Goal: Transaction & Acquisition: Purchase product/service

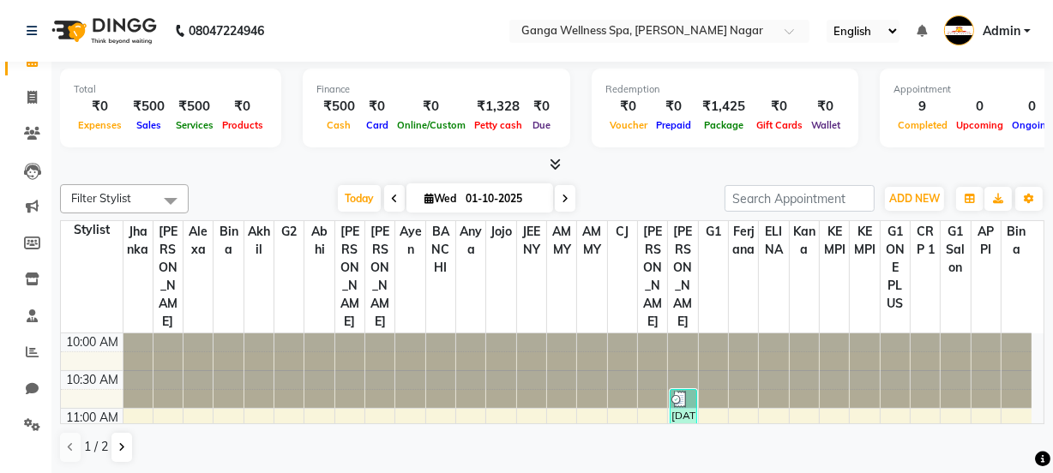
scroll to position [39, 0]
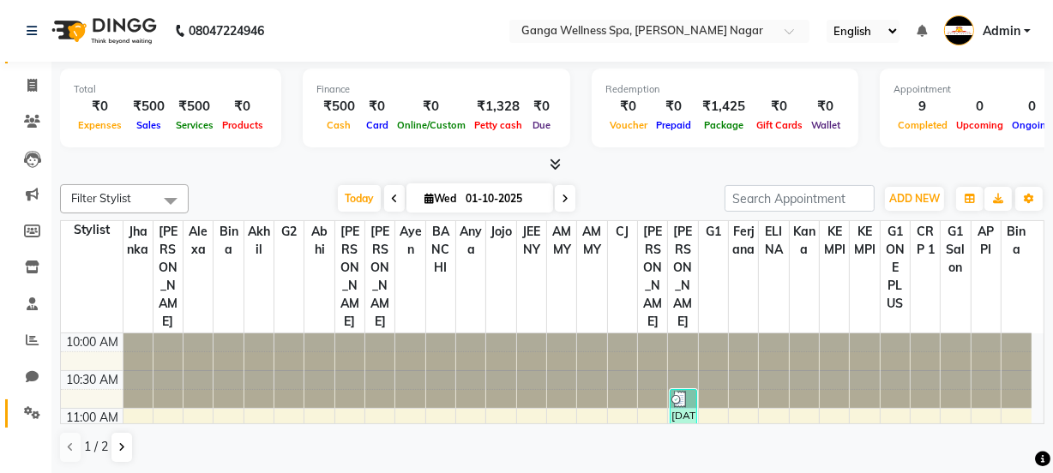
click at [28, 411] on icon at bounding box center [32, 413] width 16 height 13
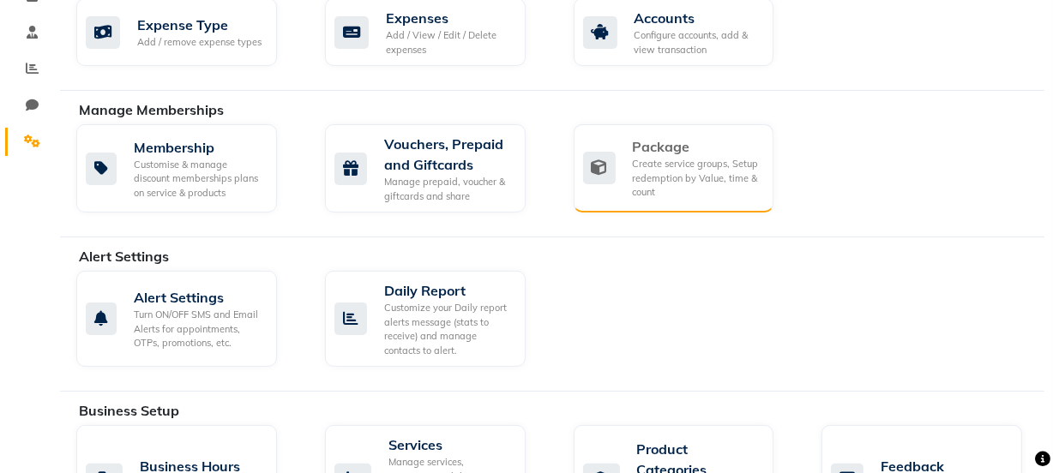
click at [672, 160] on div "Create service groups, Setup redemption by Value, time & count" at bounding box center [697, 178] width 128 height 43
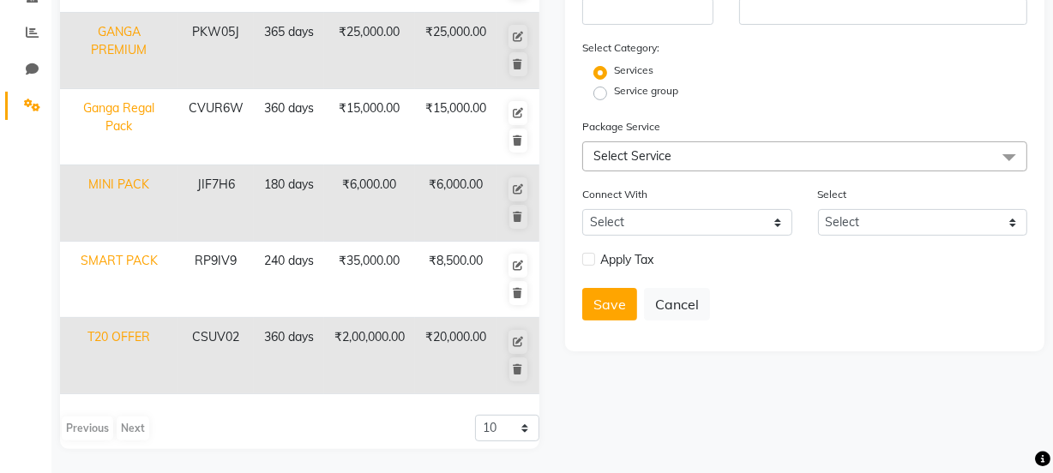
scroll to position [35, 0]
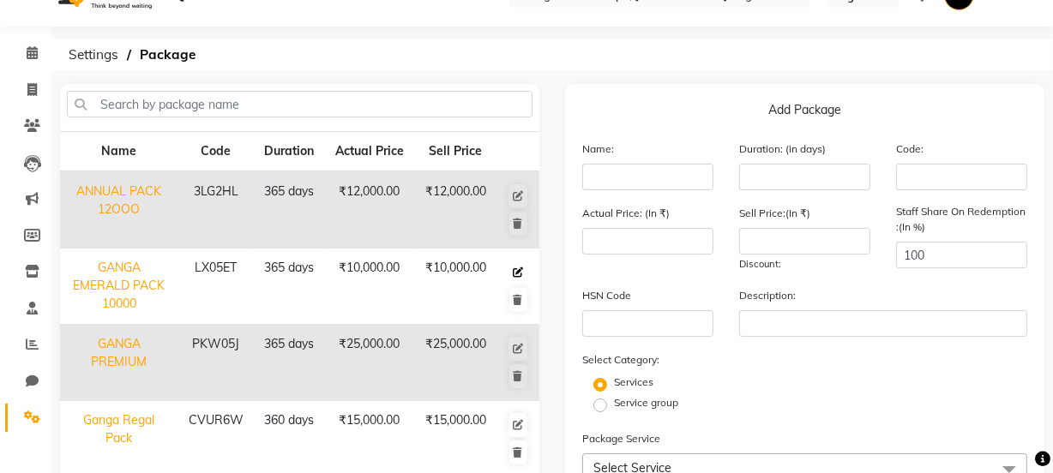
click at [516, 273] on icon at bounding box center [518, 273] width 10 height 10
type input "GANGA EMERALD PACK 10000"
type input "365"
type input "LX05ET"
type input "10000"
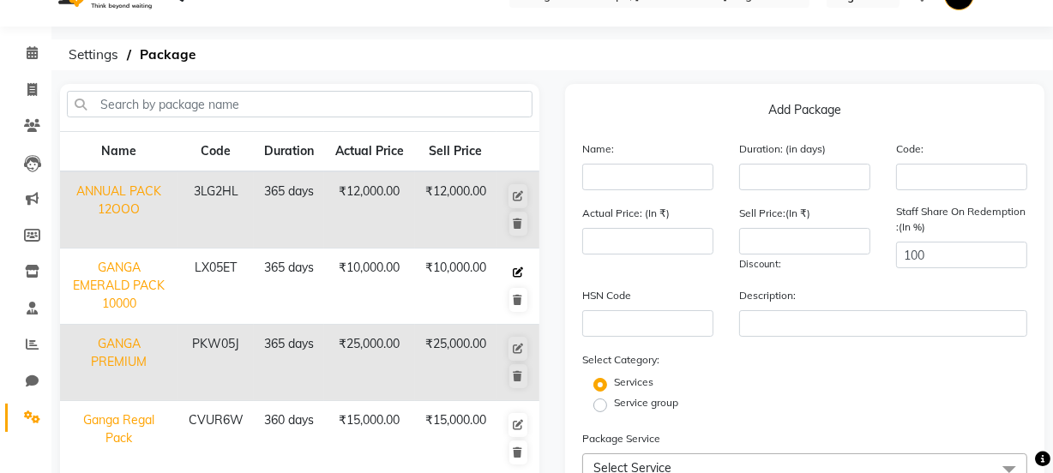
type input "10000"
checkbox input "true"
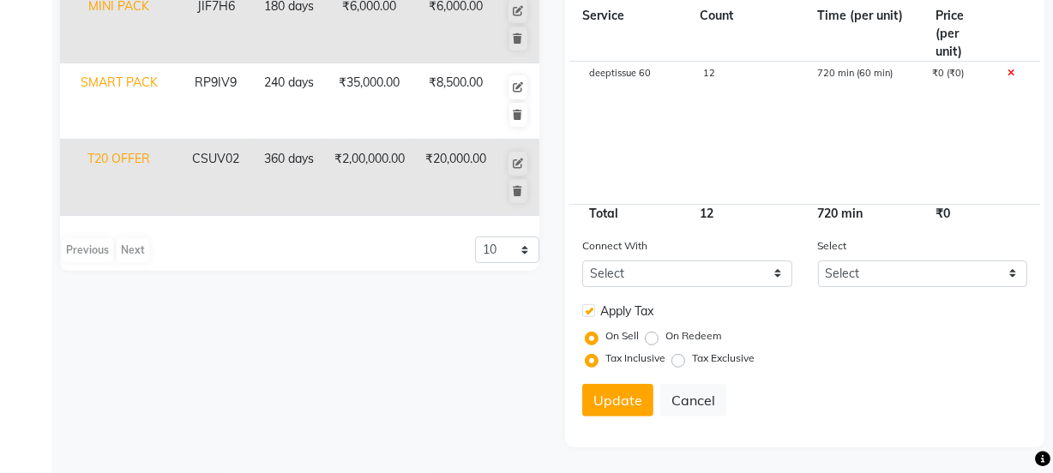
scroll to position [372, 0]
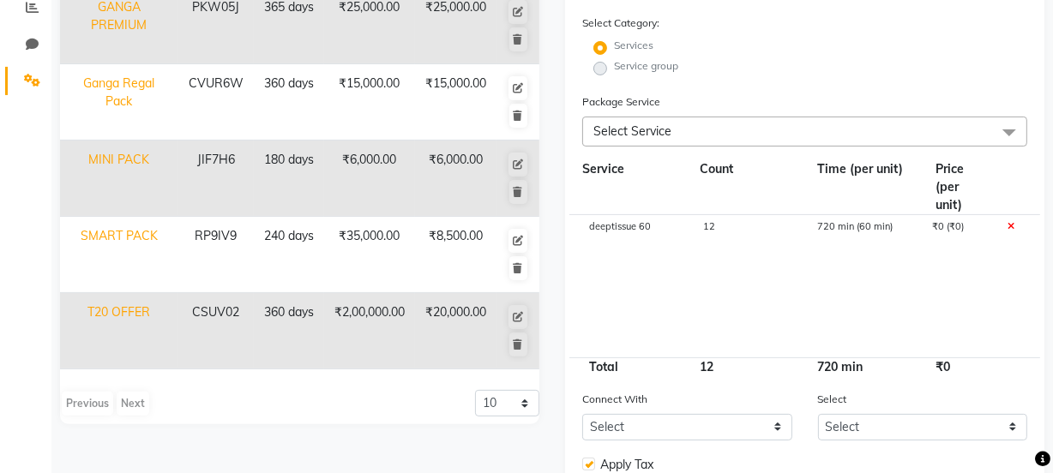
click at [711, 229] on span "12" at bounding box center [709, 226] width 12 height 12
click at [728, 231] on input "12" at bounding box center [747, 235] width 88 height 27
type input "15"
click at [712, 310] on cdk-virtual-scroll-viewport "deeptissue 60 15 720 min (60 min) ₹0 (₹0)" at bounding box center [804, 286] width 445 height 142
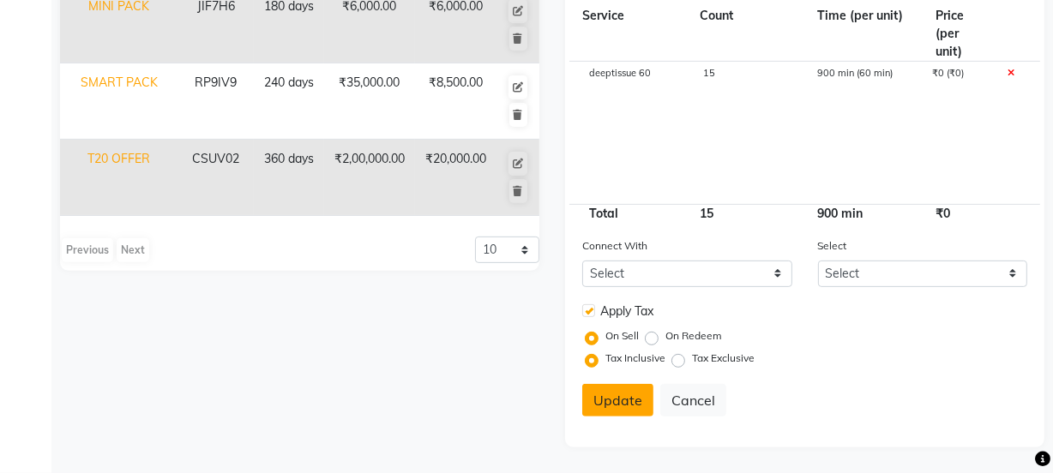
click at [612, 398] on button "Update" at bounding box center [617, 400] width 71 height 33
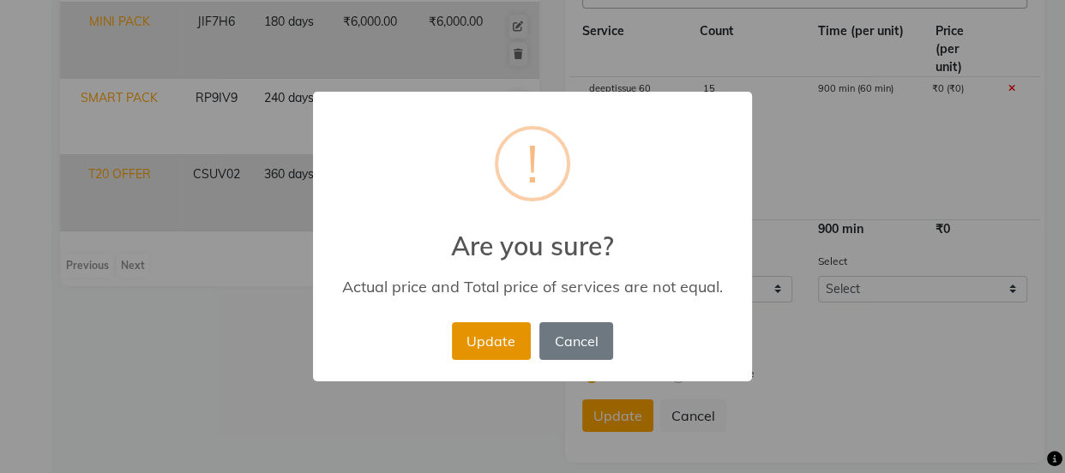
click at [489, 341] on button "Update" at bounding box center [491, 341] width 79 height 38
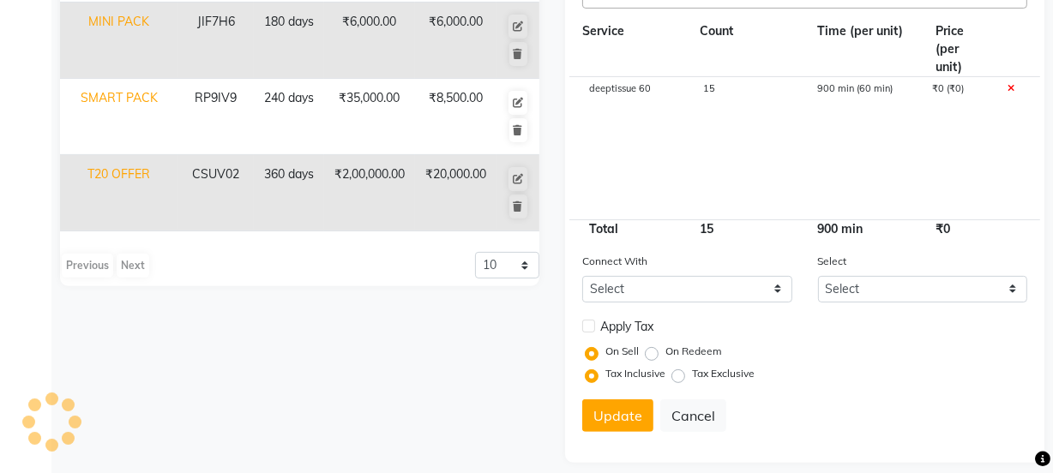
select select
checkbox input "false"
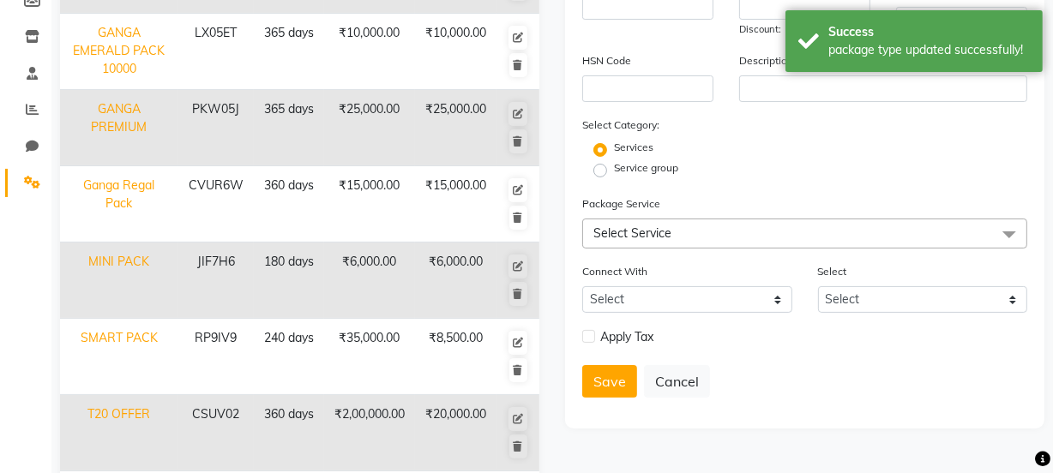
scroll to position [269, 0]
click at [608, 395] on button "Save" at bounding box center [609, 382] width 55 height 33
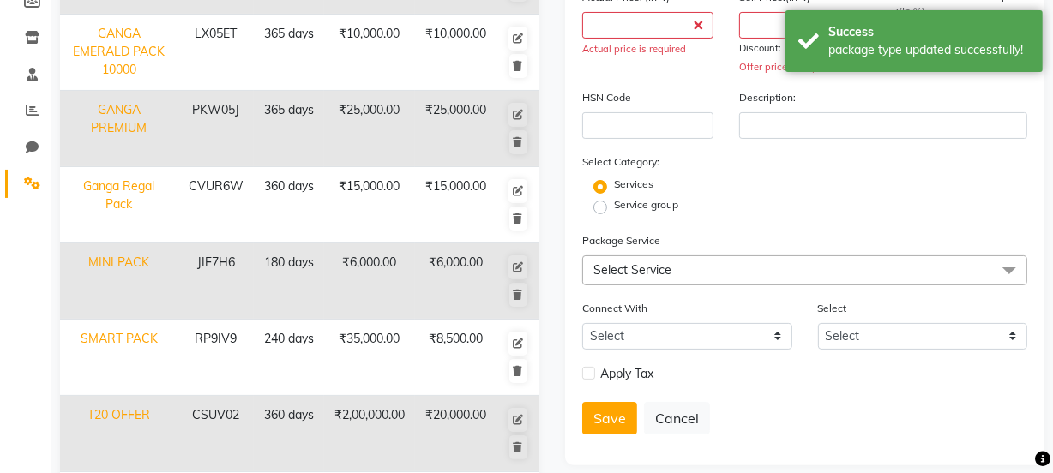
scroll to position [0, 0]
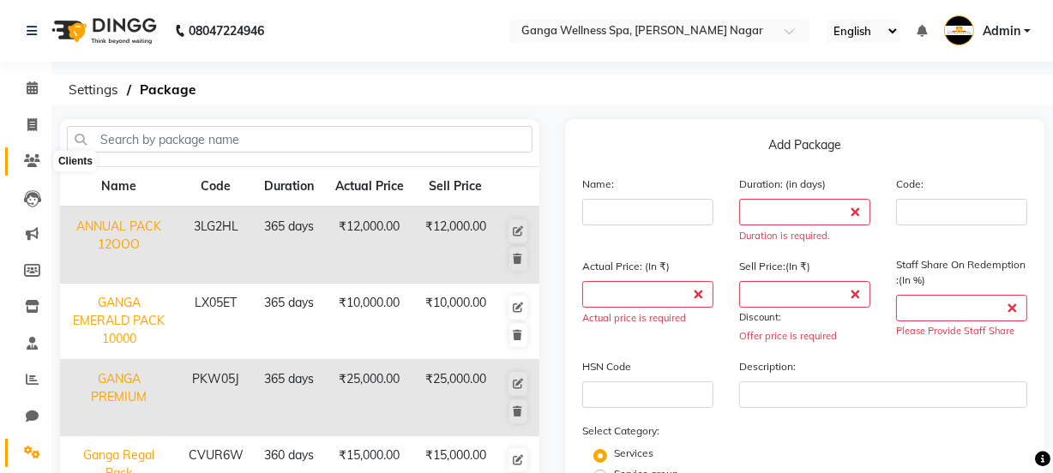
drag, startPoint x: 35, startPoint y: 165, endPoint x: 635, endPoint y: 51, distance: 610.2
click at [37, 164] on icon at bounding box center [32, 160] width 16 height 13
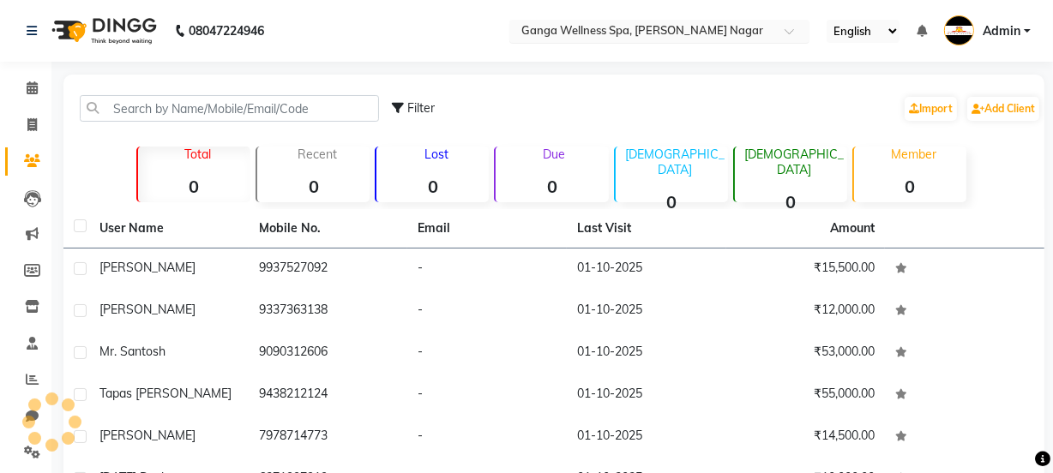
click at [681, 33] on input "text" at bounding box center [642, 32] width 249 height 17
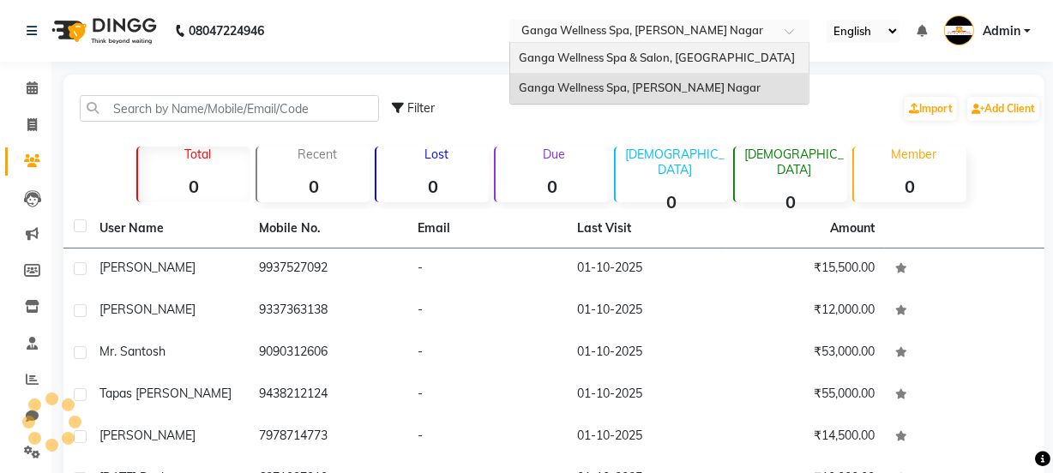
click at [686, 62] on span "Ganga Wellness Spa & Salon, [GEOGRAPHIC_DATA]" at bounding box center [657, 58] width 276 height 14
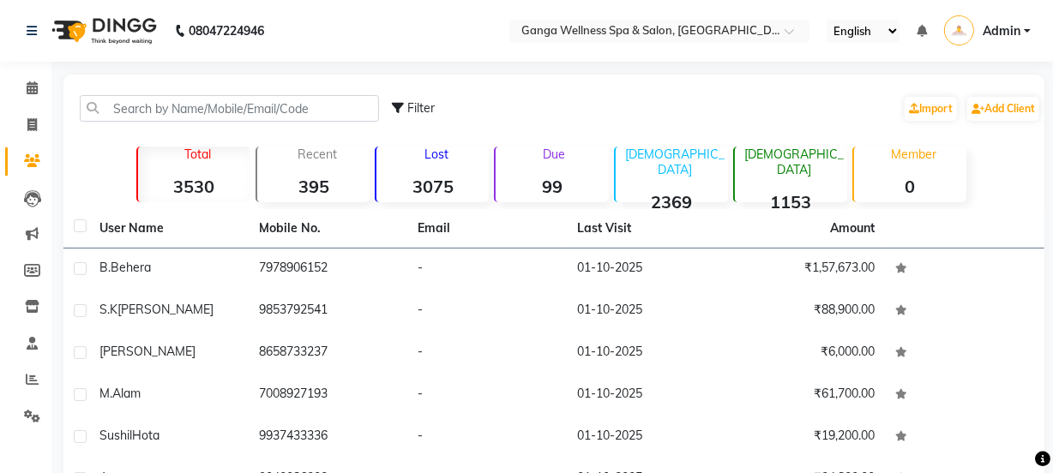
select select "en"
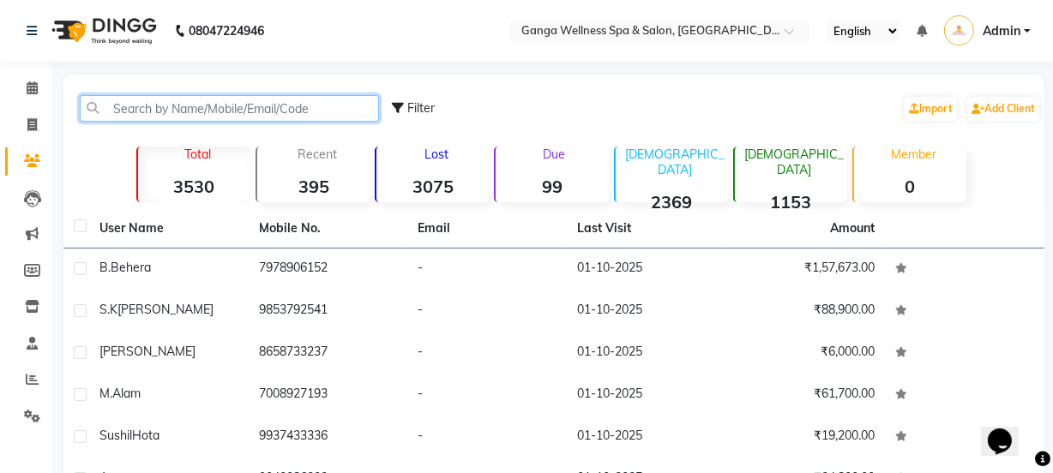
click at [154, 104] on input "text" at bounding box center [229, 108] width 299 height 27
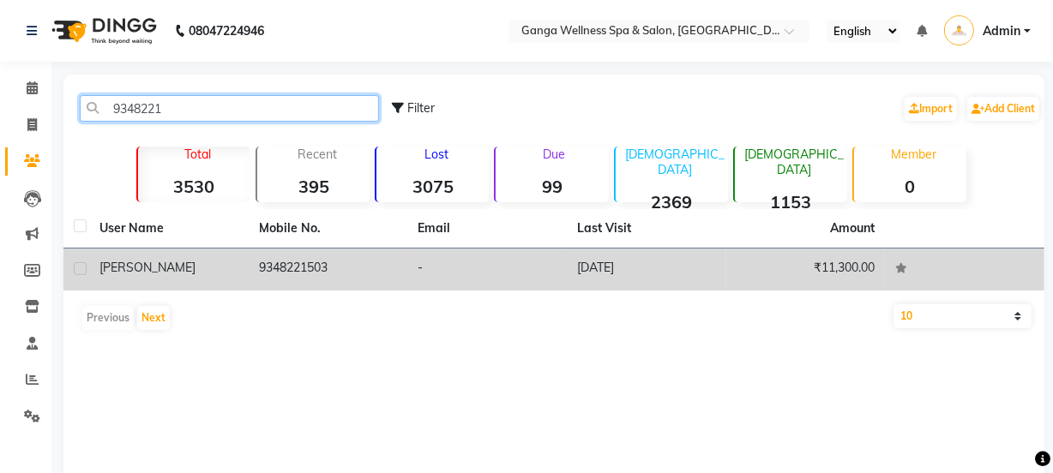
type input "9348221"
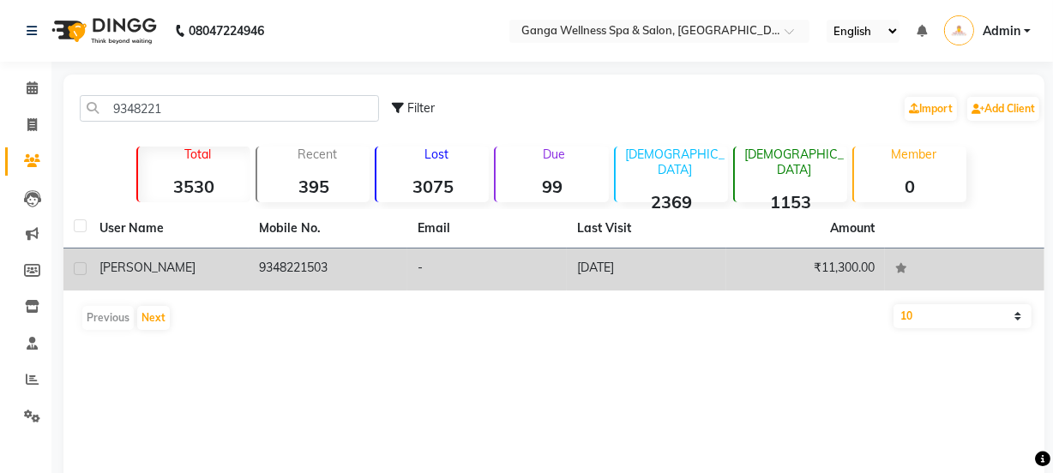
click at [317, 278] on td "9348221503" at bounding box center [329, 270] width 160 height 42
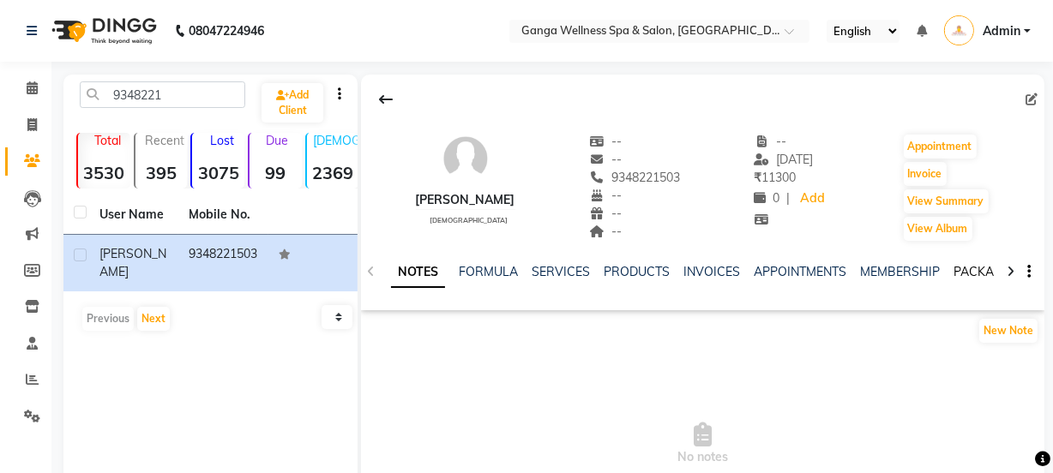
click at [958, 272] on link "PACKAGES" at bounding box center [985, 271] width 63 height 15
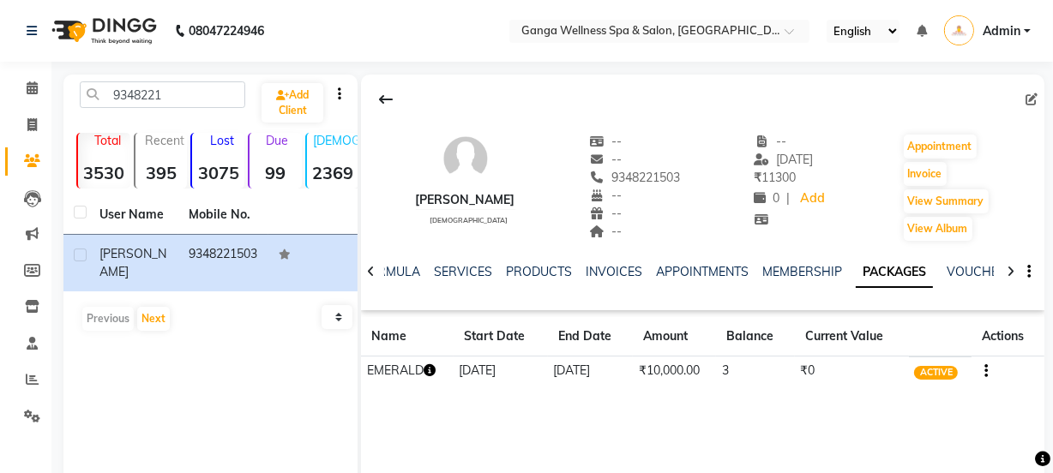
click at [431, 372] on icon "button" at bounding box center [430, 370] width 12 height 12
click at [690, 425] on div "suryakanta male -- -- 9348221503 -- -- -- -- 23-09-2025 ₹ 11300 0 | Add Appoint…" at bounding box center [703, 332] width 684 height 515
click at [937, 172] on button "Invoice" at bounding box center [925, 174] width 43 height 24
select select "715"
select select "service"
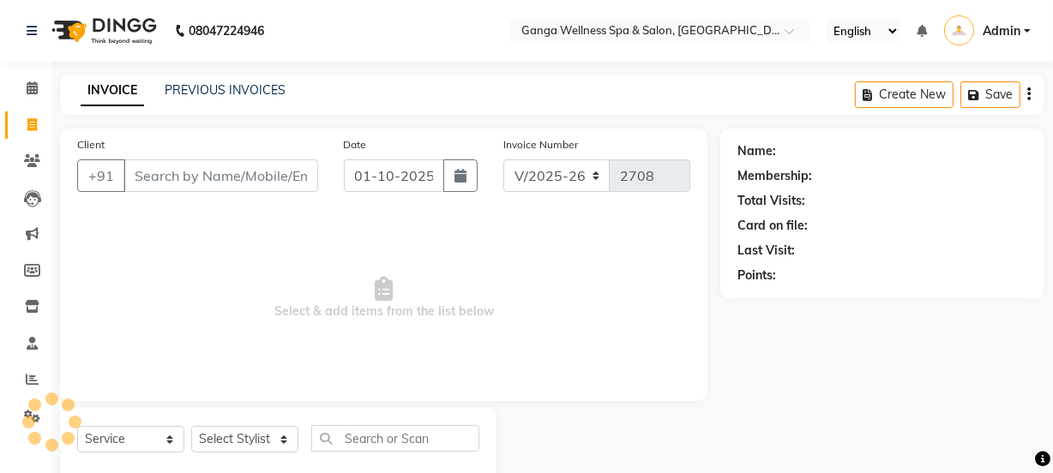
scroll to position [43, 0]
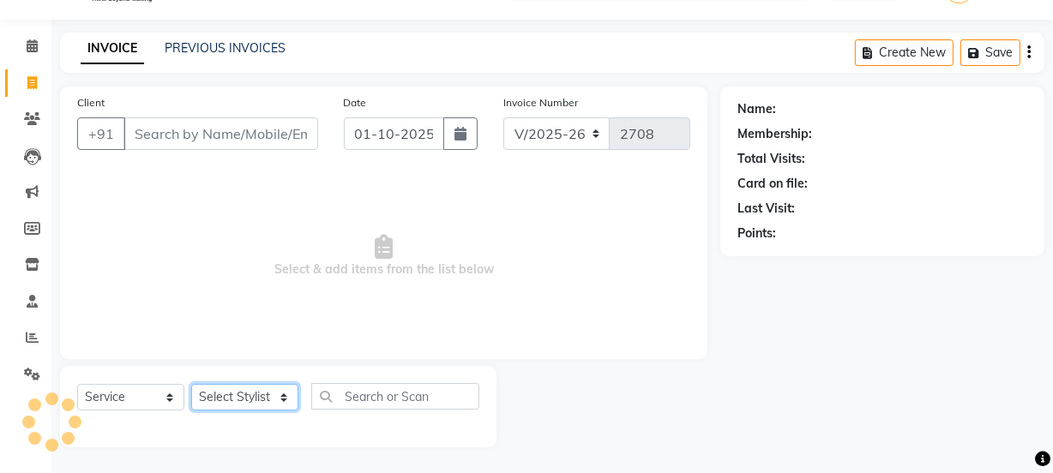
click at [239, 396] on select "Select Stylist" at bounding box center [244, 397] width 107 height 27
type input "9348221503"
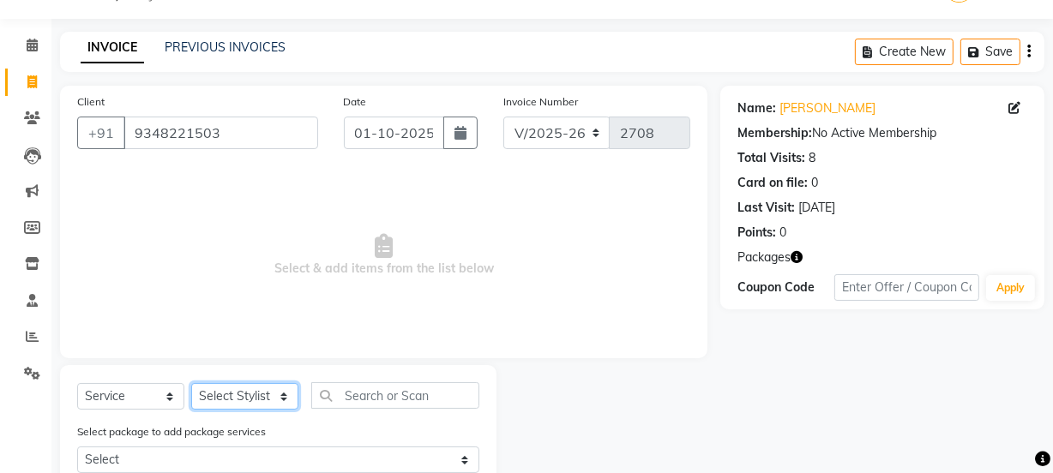
select select "75523"
click at [191, 383] on select "Select Stylist Aarovi Abhin Alisha Ammi Ania Annei Api Ayen Bikash Bina CRP 1 C…" at bounding box center [244, 396] width 107 height 27
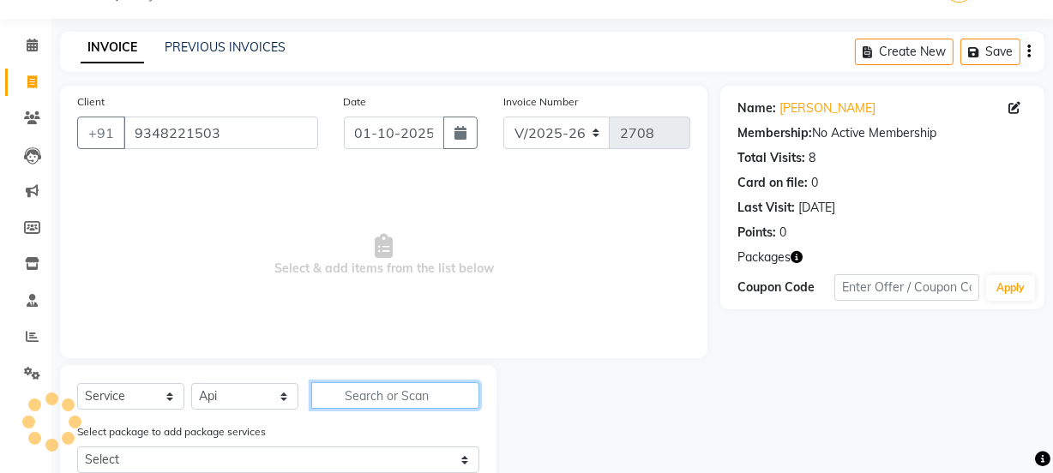
click at [362, 386] on input "text" at bounding box center [395, 396] width 168 height 27
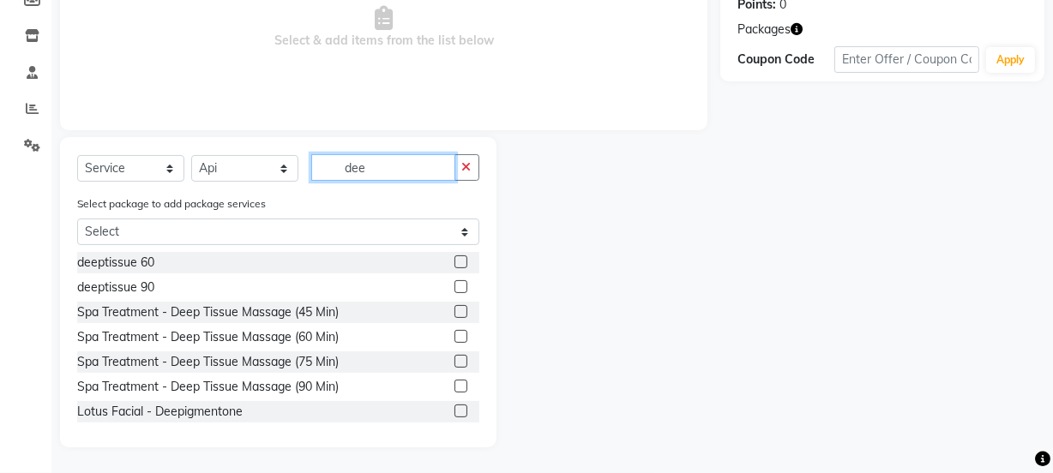
scroll to position [194, 0]
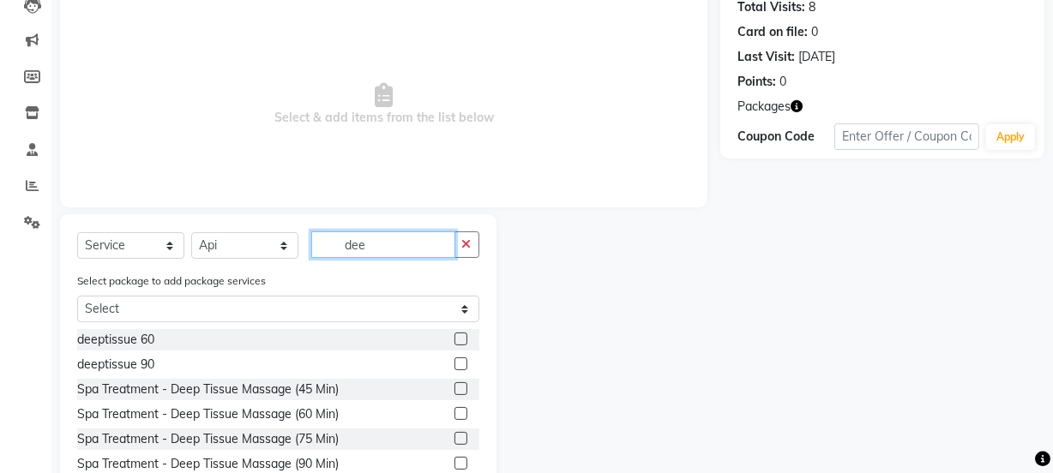
type input "dee"
click at [455, 335] on label at bounding box center [461, 339] width 13 height 13
click at [455, 335] on input "checkbox" at bounding box center [460, 339] width 11 height 11
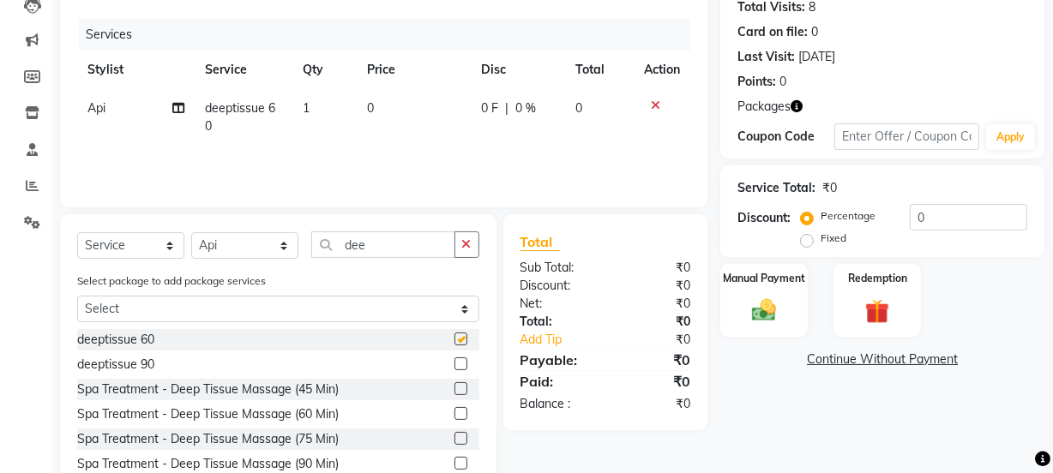
checkbox input "false"
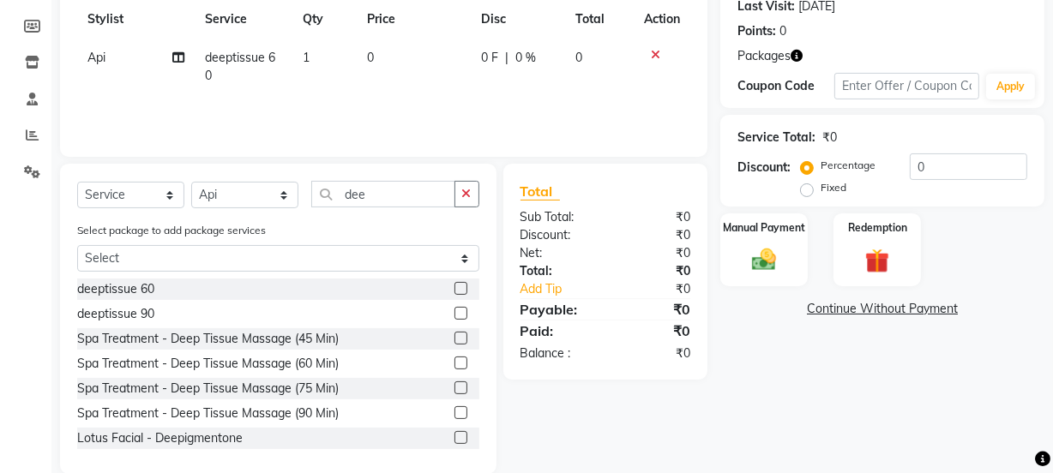
scroll to position [272, 0]
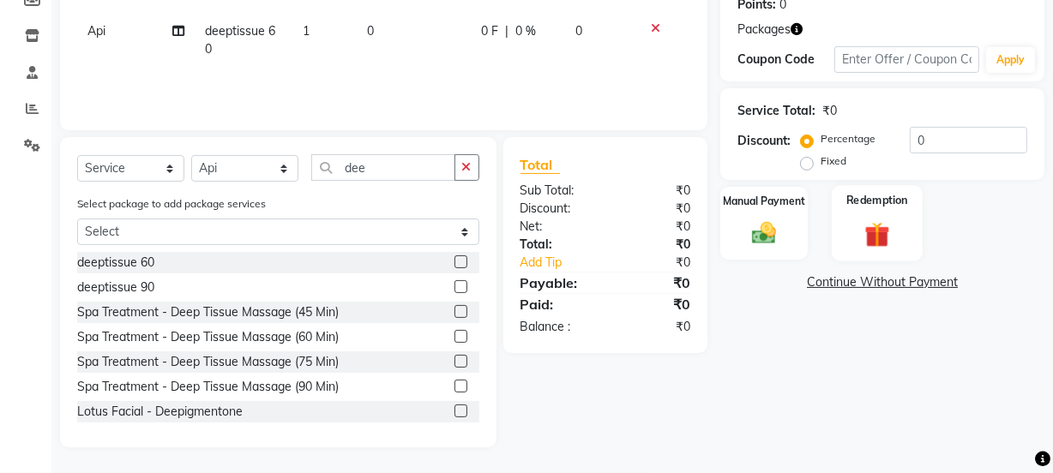
click at [875, 252] on div "Redemption" at bounding box center [877, 223] width 91 height 76
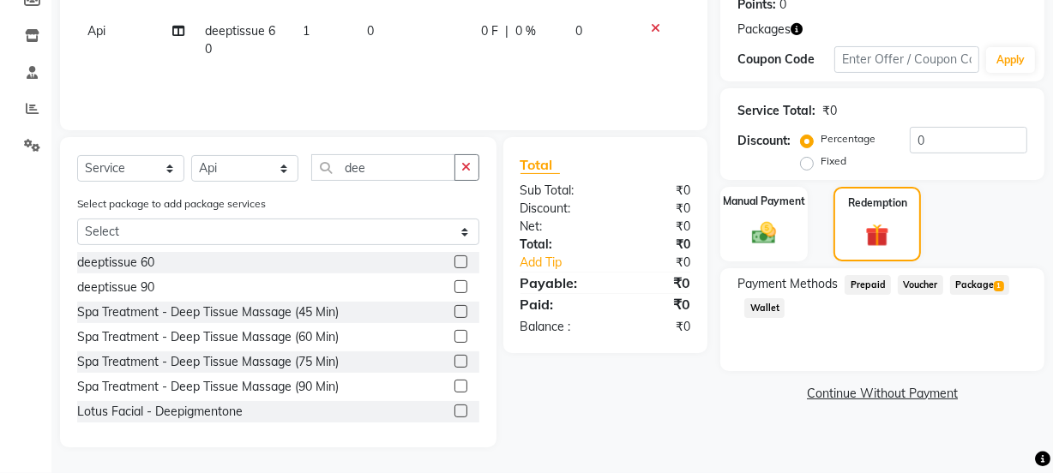
click at [997, 281] on span "1" at bounding box center [998, 286] width 9 height 10
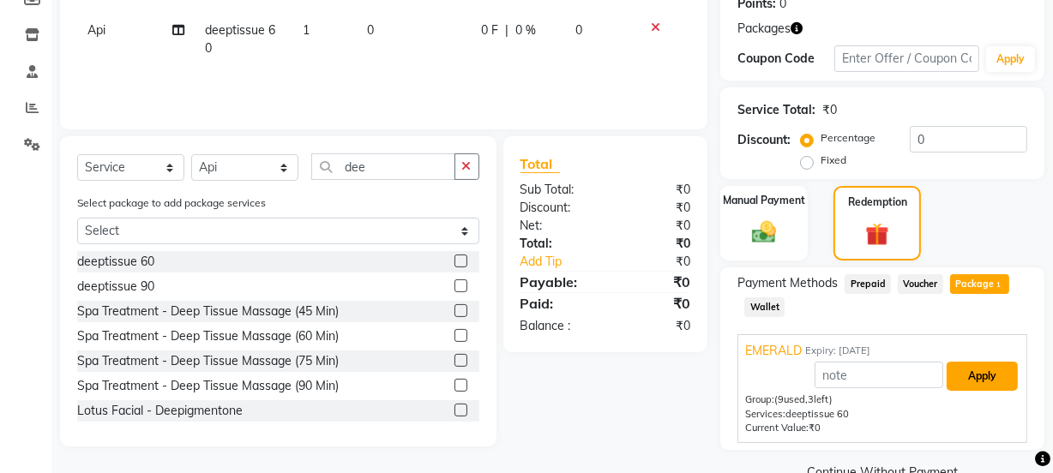
click at [979, 376] on button "Apply" at bounding box center [982, 376] width 71 height 29
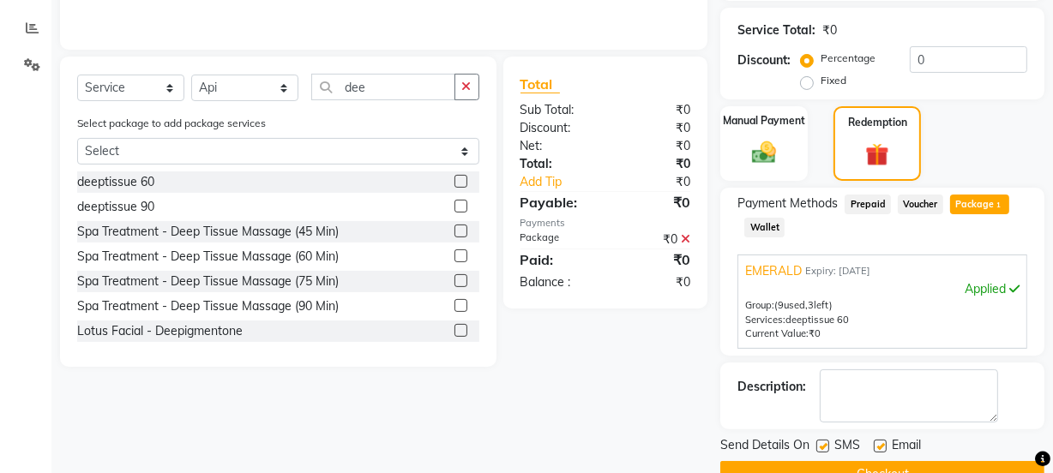
scroll to position [391, 0]
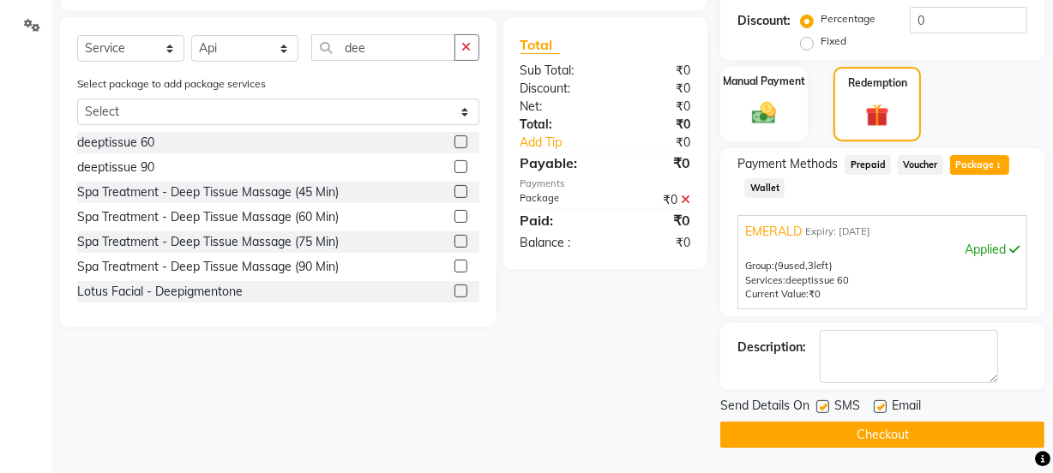
click at [877, 437] on button "Checkout" at bounding box center [882, 435] width 324 height 27
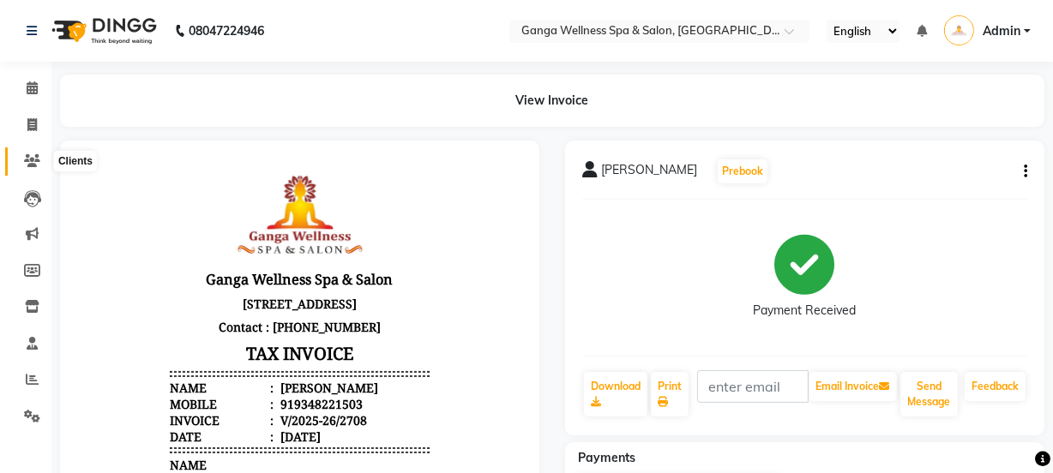
click at [22, 163] on span at bounding box center [32, 162] width 30 height 20
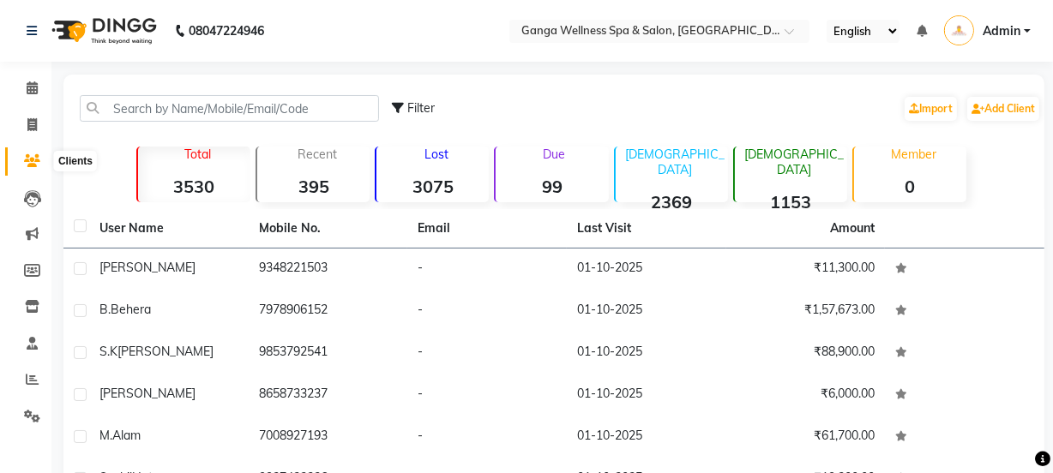
click at [25, 157] on icon at bounding box center [32, 160] width 16 height 13
click at [696, 33] on input "text" at bounding box center [642, 32] width 249 height 17
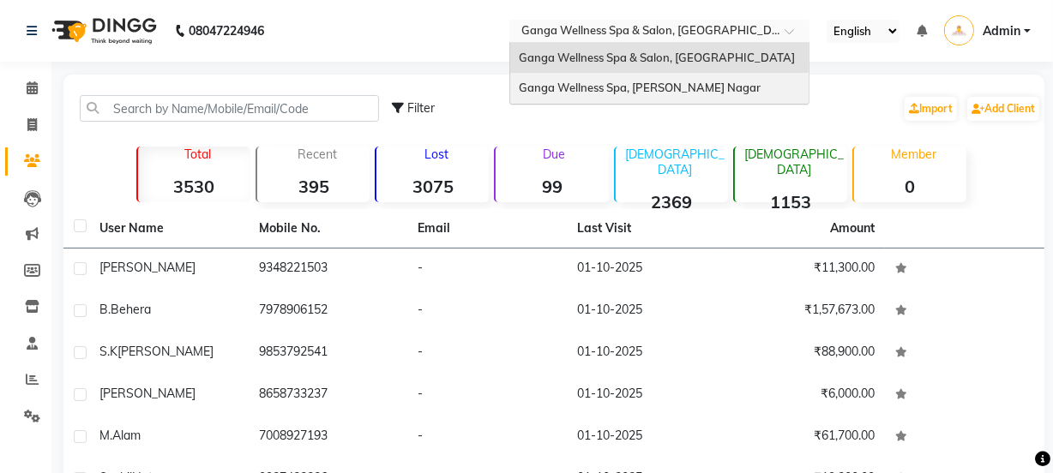
click at [640, 86] on span "Ganga Wellness Spa, [PERSON_NAME] Nagar" at bounding box center [640, 88] width 242 height 14
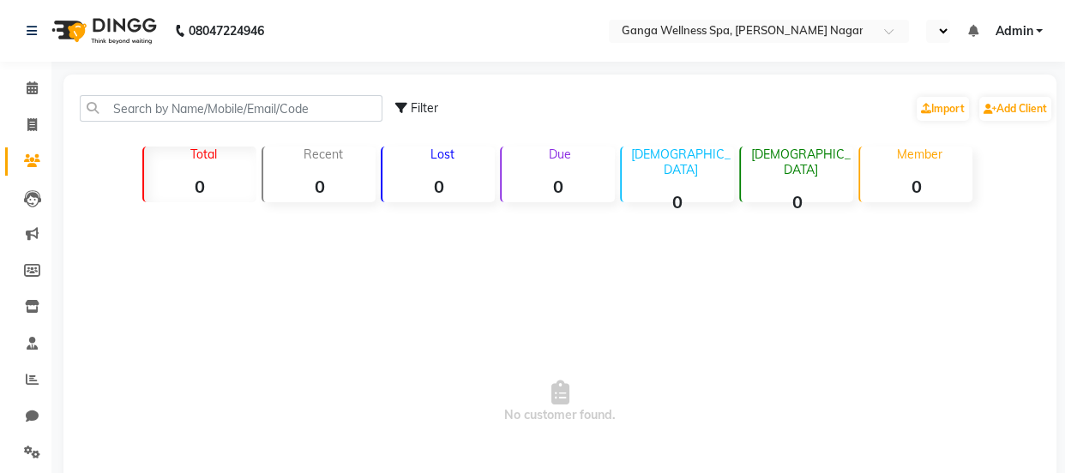
select select "en"
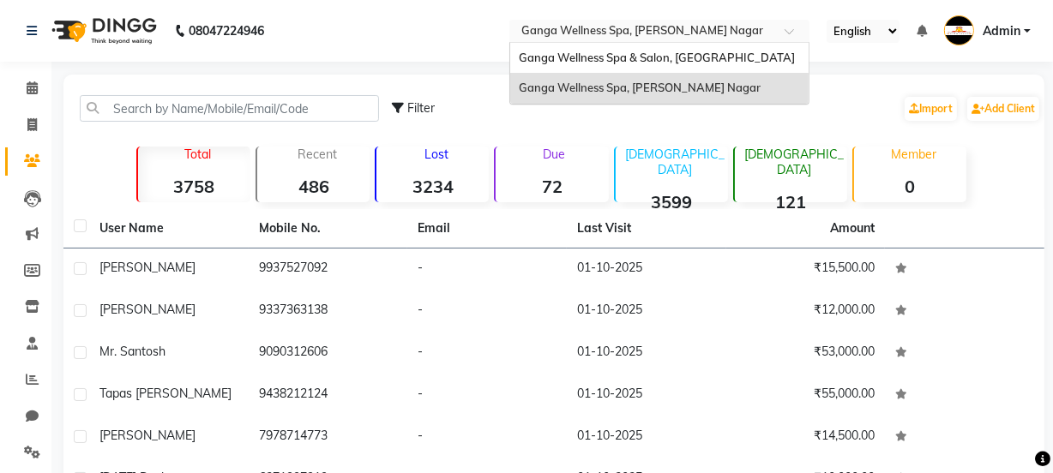
click at [652, 34] on input "text" at bounding box center [642, 32] width 249 height 17
click at [635, 51] on span "Ganga Wellness Spa & Salon, [GEOGRAPHIC_DATA]" at bounding box center [657, 58] width 276 height 14
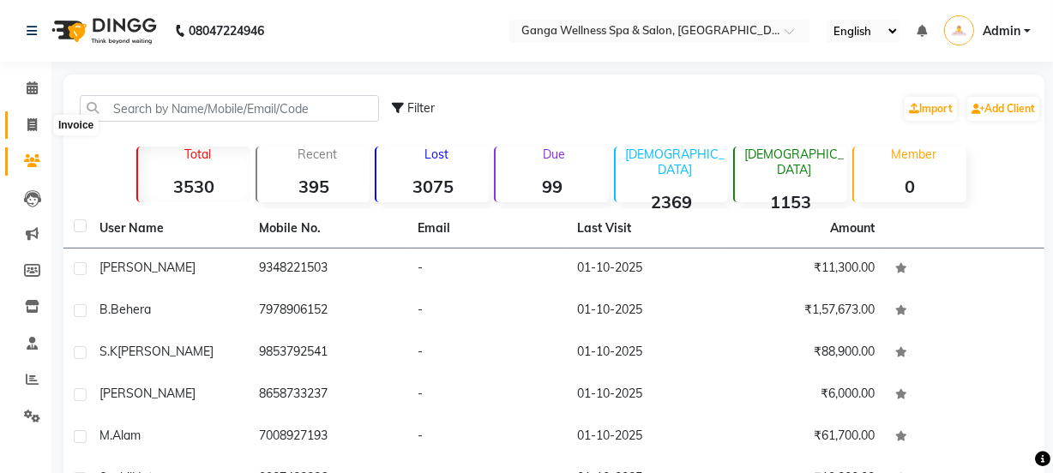
click at [40, 122] on span at bounding box center [32, 126] width 30 height 20
select select "service"
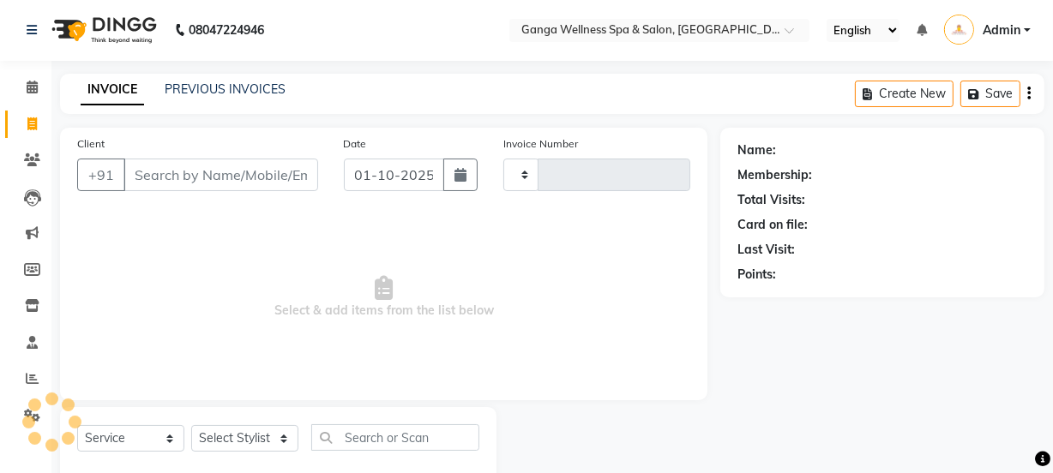
type input "2709"
select select "715"
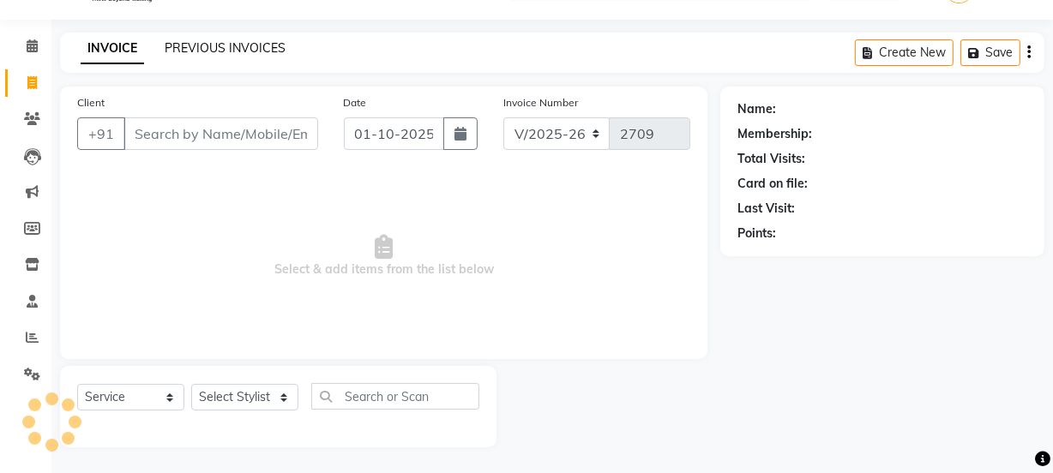
click at [207, 45] on link "PREVIOUS INVOICES" at bounding box center [225, 47] width 121 height 15
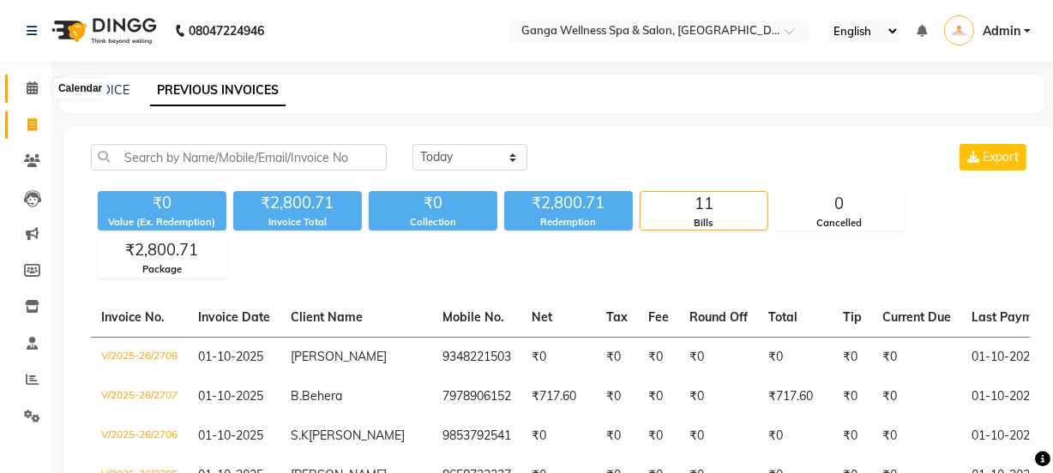
click at [29, 93] on icon at bounding box center [32, 87] width 11 height 13
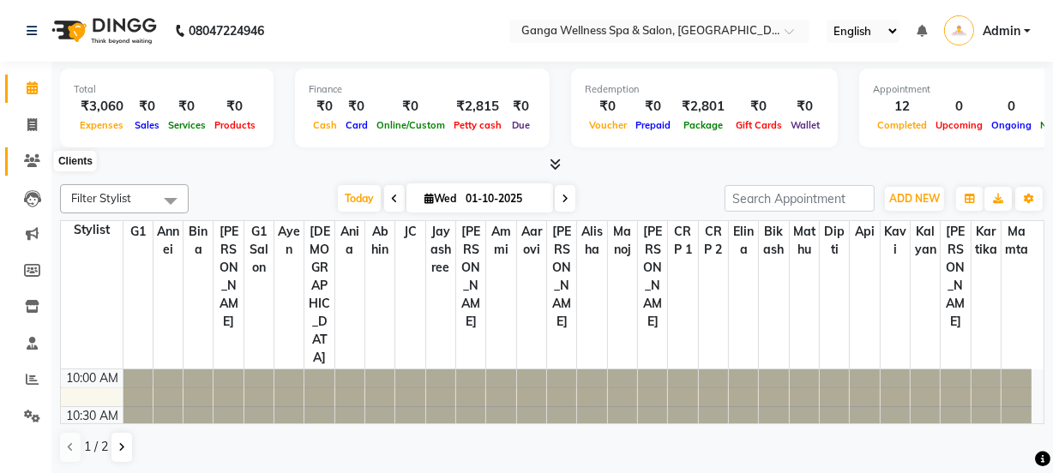
click at [33, 165] on icon at bounding box center [32, 160] width 16 height 13
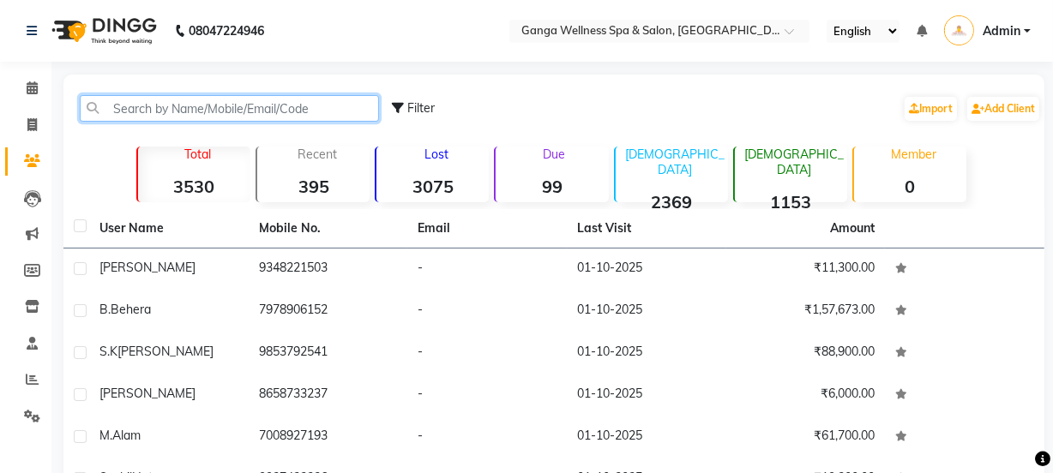
click at [177, 108] on input "text" at bounding box center [229, 108] width 299 height 27
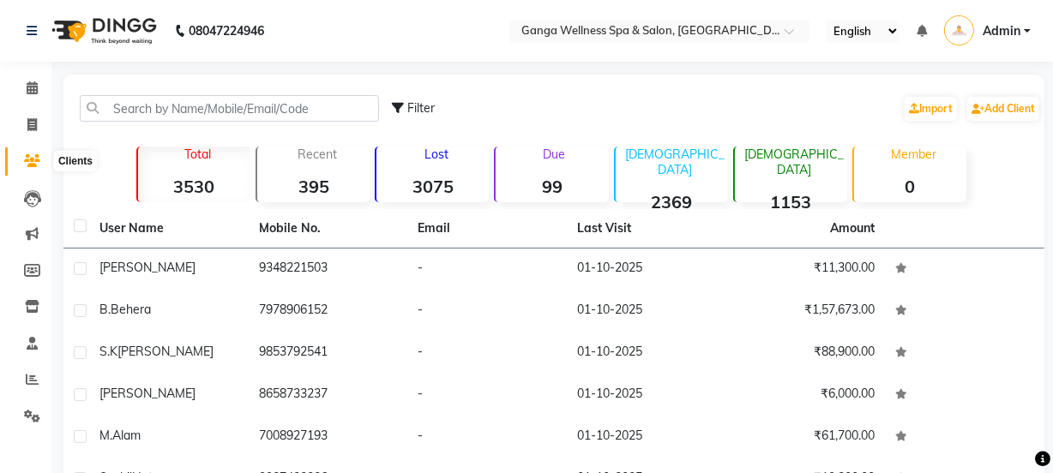
click at [25, 163] on icon at bounding box center [32, 160] width 16 height 13
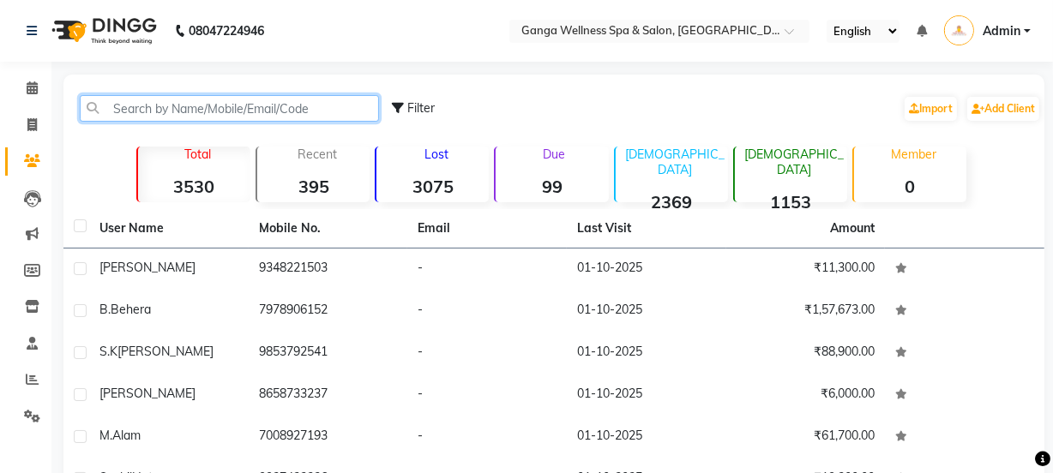
click at [154, 110] on input "text" at bounding box center [229, 108] width 299 height 27
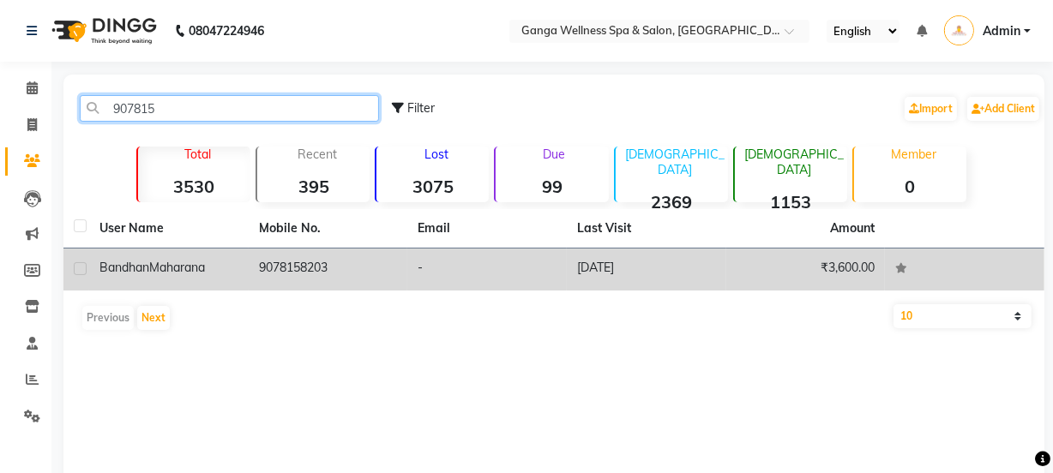
type input "907815"
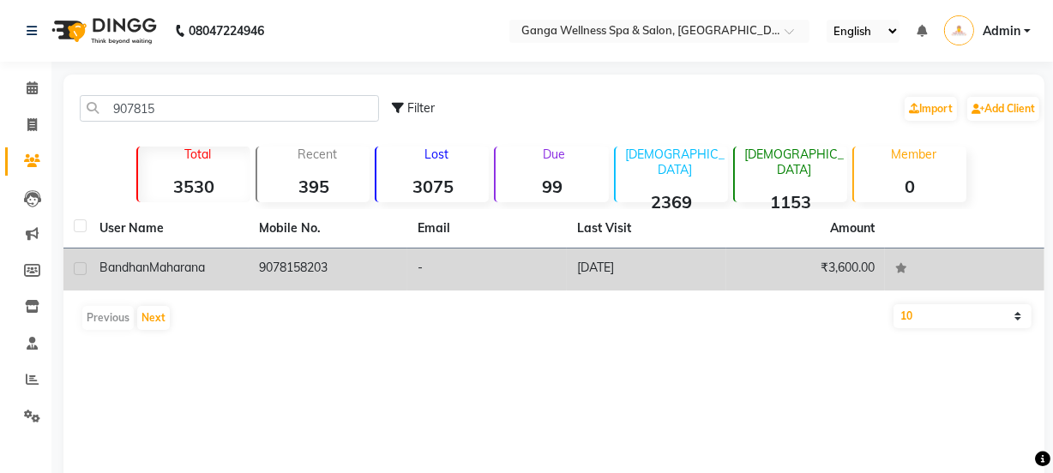
click at [328, 272] on td "9078158203" at bounding box center [329, 270] width 160 height 42
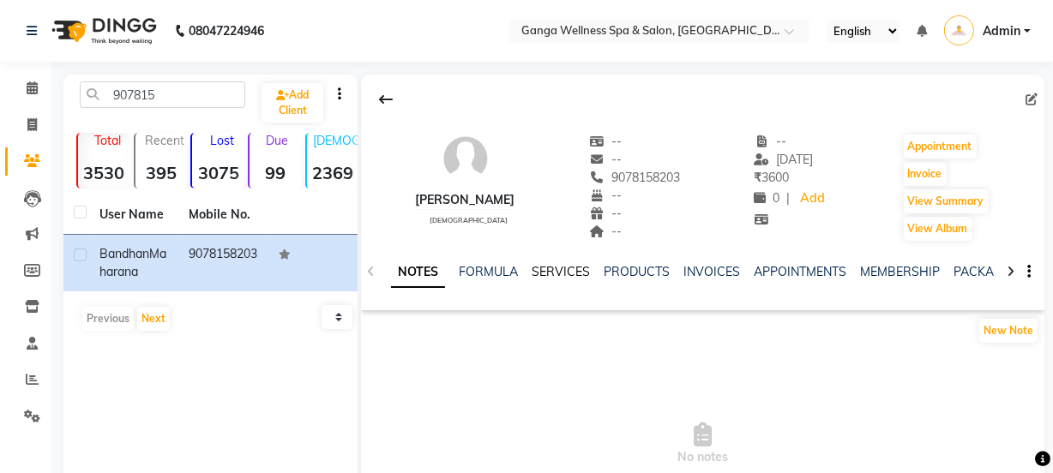
click at [547, 271] on link "SERVICES" at bounding box center [561, 271] width 58 height 15
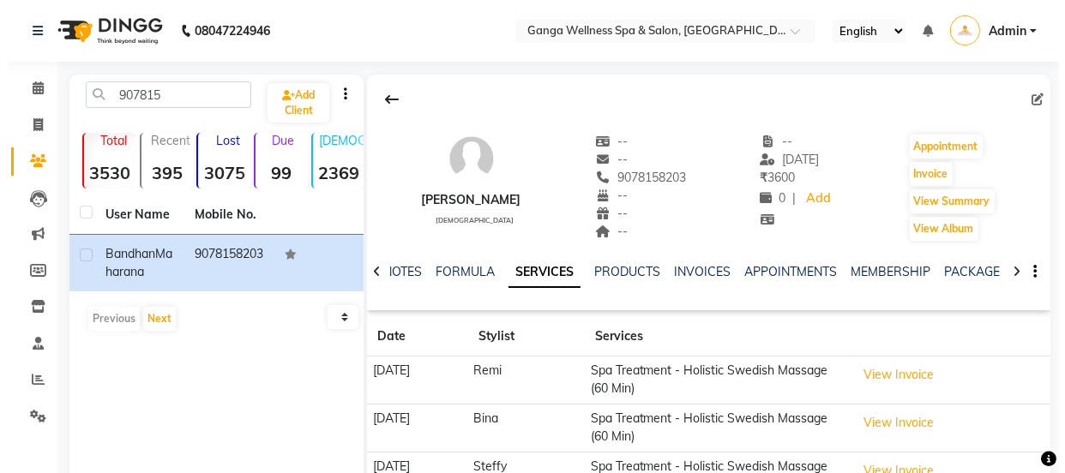
scroll to position [142, 0]
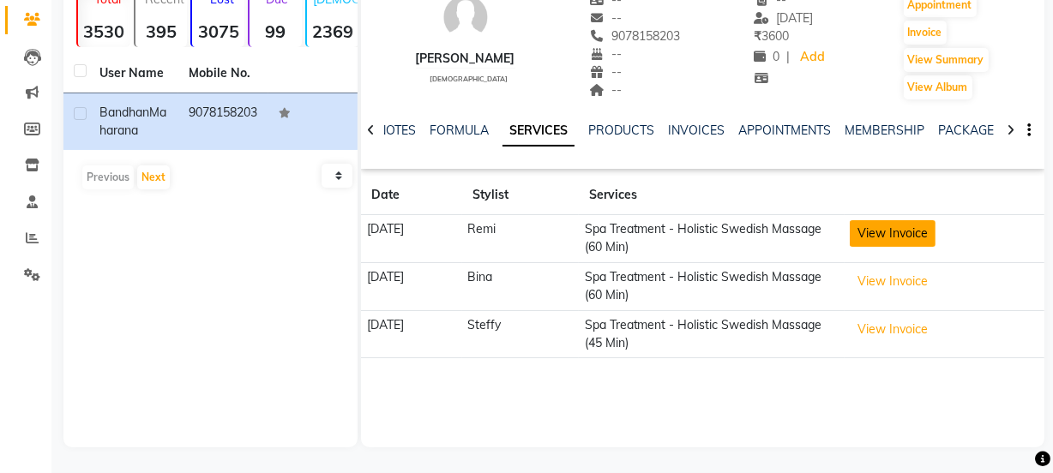
click at [903, 232] on button "View Invoice" at bounding box center [893, 233] width 86 height 27
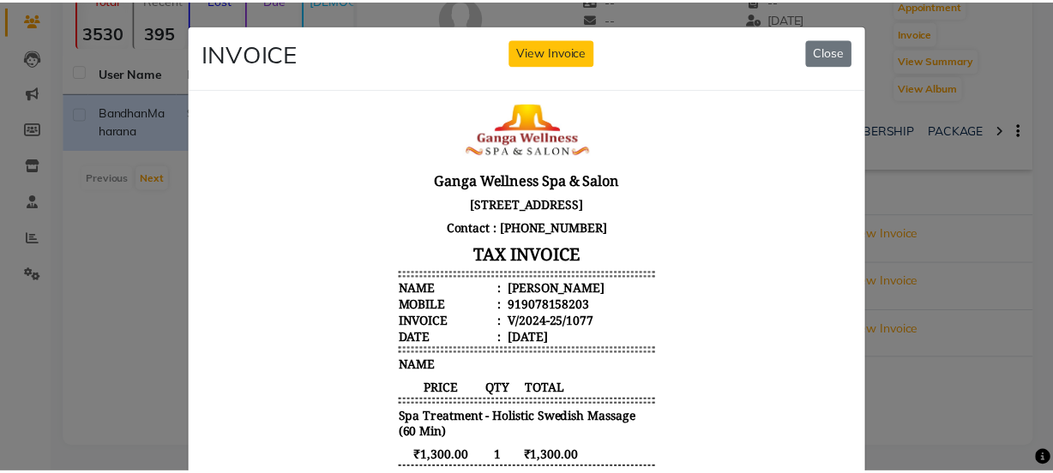
scroll to position [0, 0]
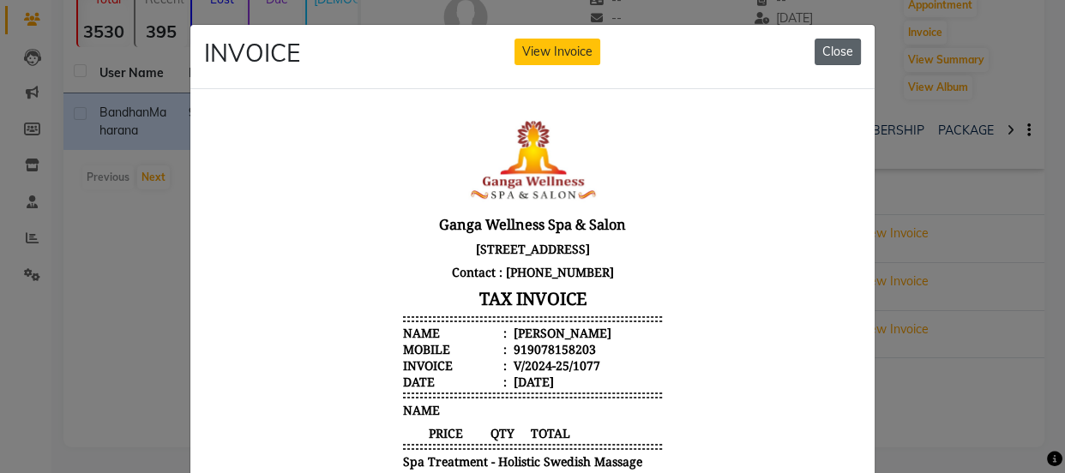
drag, startPoint x: 844, startPoint y: 50, endPoint x: 601, endPoint y: 162, distance: 267.5
click at [844, 50] on button "Close" at bounding box center [838, 52] width 46 height 27
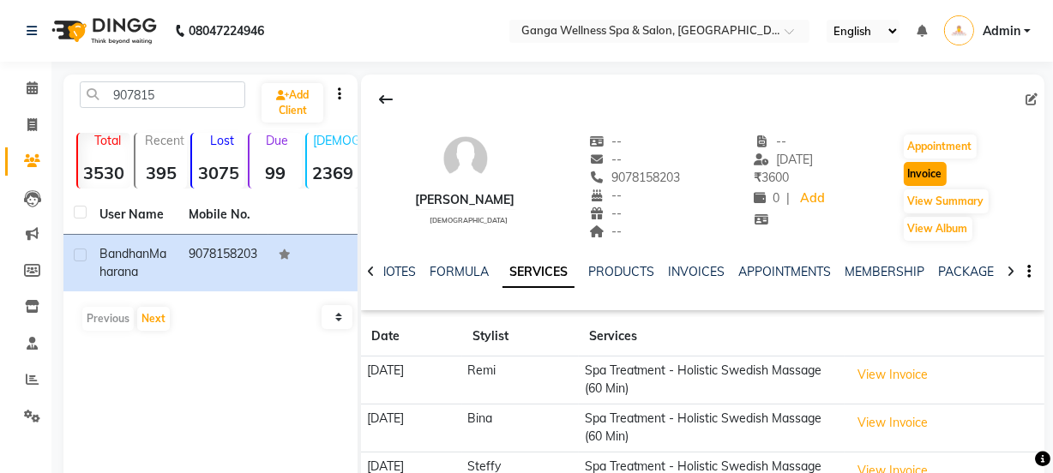
click at [937, 180] on button "Invoice" at bounding box center [925, 174] width 43 height 24
select select "715"
select select "service"
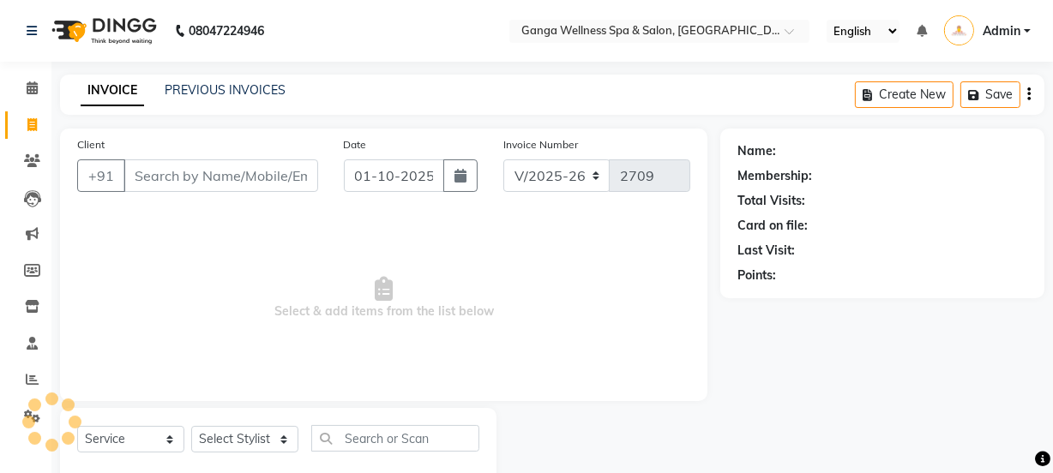
scroll to position [43, 0]
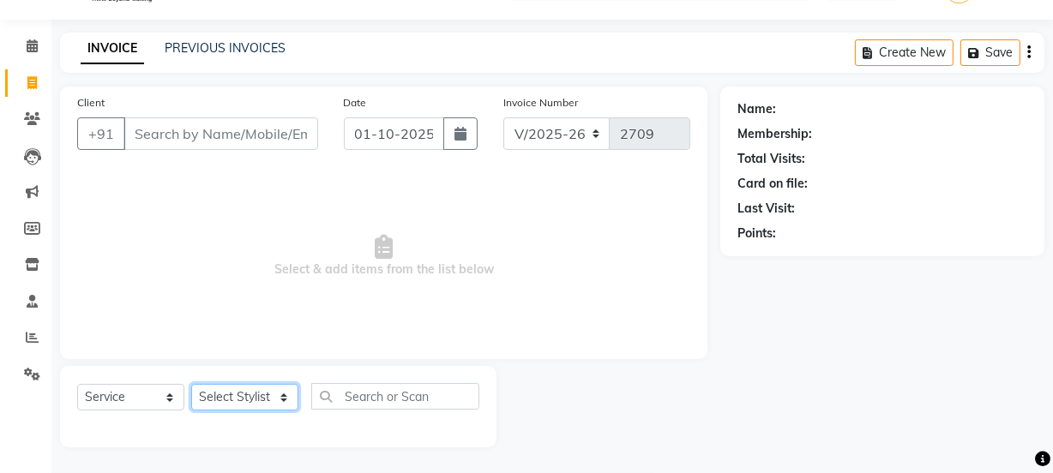
type input "9078158203"
click at [244, 400] on select "Select Stylist Aarovi Abhin Alisha Ammi Ania Annei Api Ayen Bikash Bina CRP 1 C…" at bounding box center [244, 397] width 107 height 27
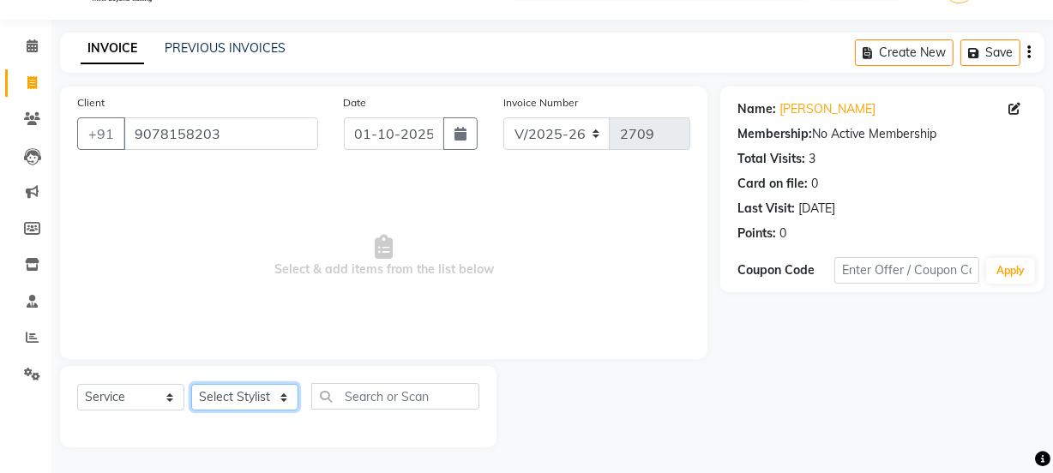
select select "69036"
click at [191, 384] on select "Select Stylist Aarovi Abhin Alisha Ammi Ania Annei Api Ayen Bikash Bina CRP 1 C…" at bounding box center [244, 397] width 107 height 27
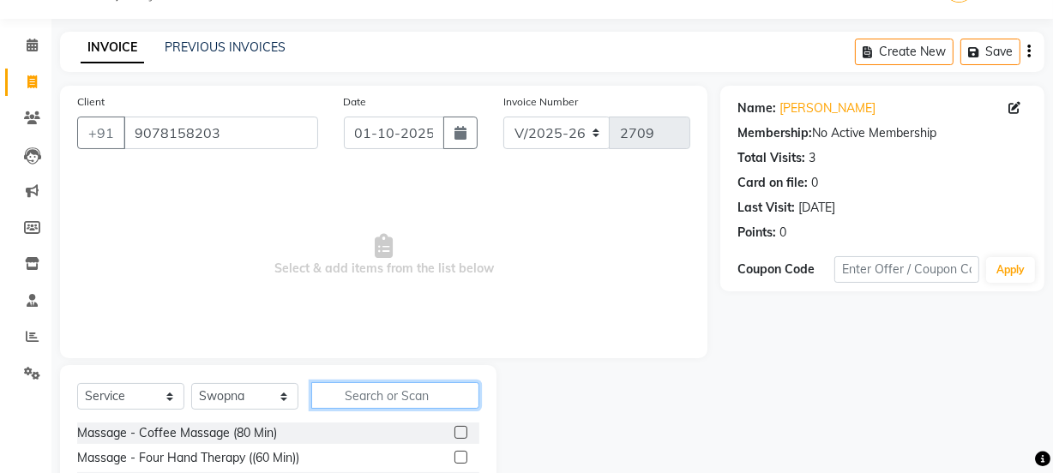
click at [376, 389] on input "text" at bounding box center [395, 396] width 168 height 27
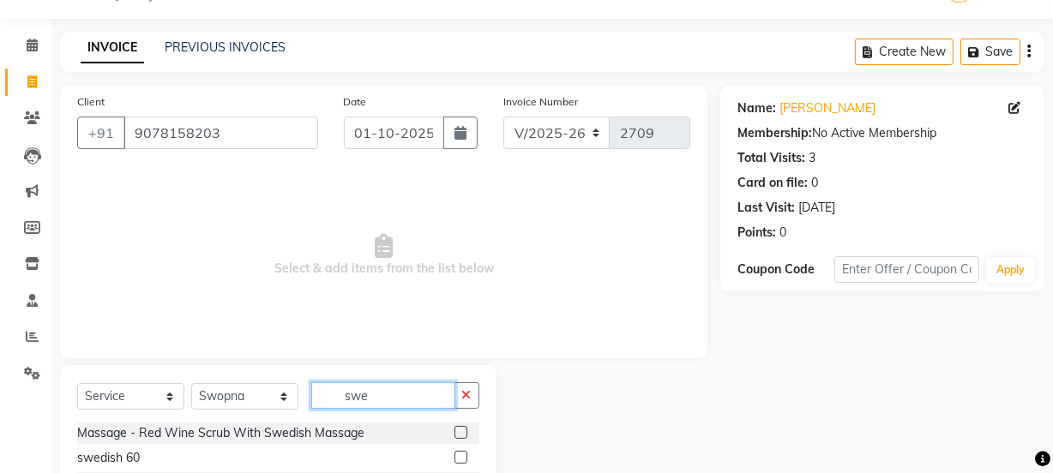
scroll to position [191, 0]
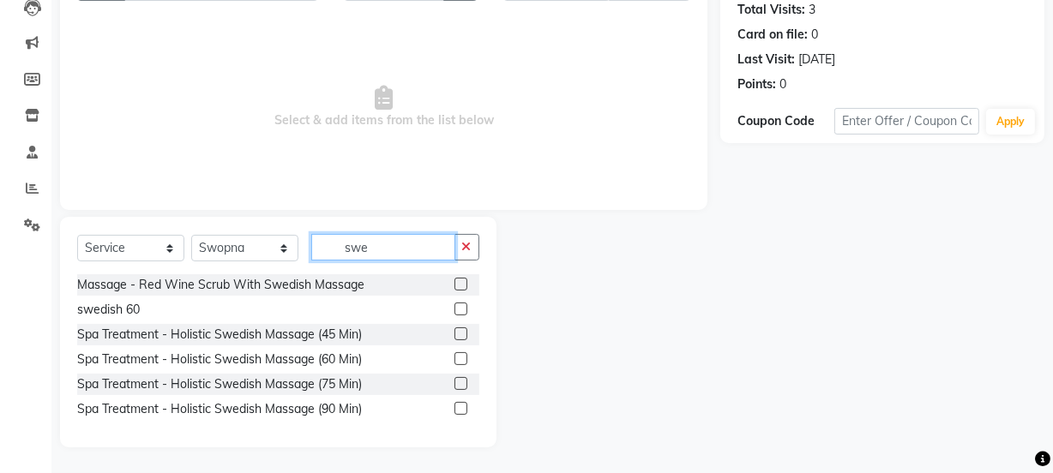
type input "swe"
click at [460, 338] on label at bounding box center [461, 334] width 13 height 13
click at [460, 338] on input "checkbox" at bounding box center [460, 334] width 11 height 11
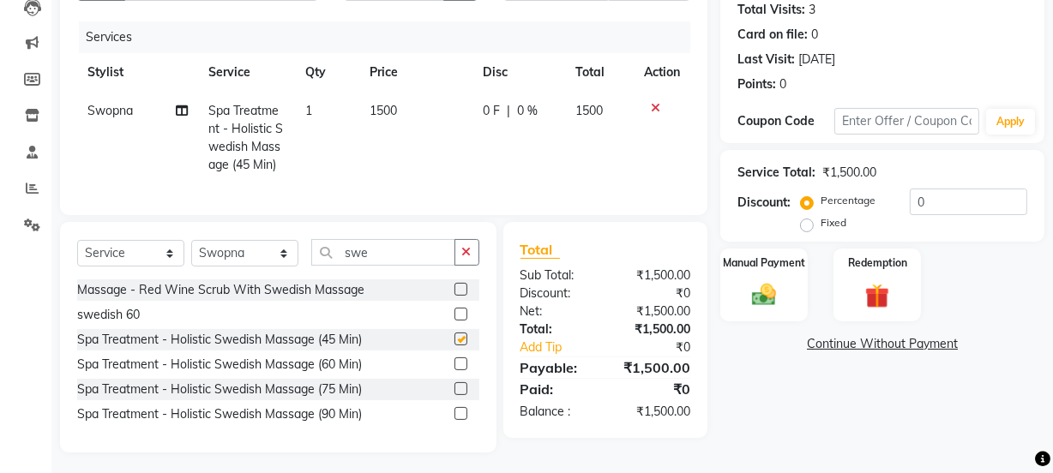
checkbox input "false"
click at [385, 118] on td "1500" at bounding box center [415, 138] width 112 height 93
select select "69036"
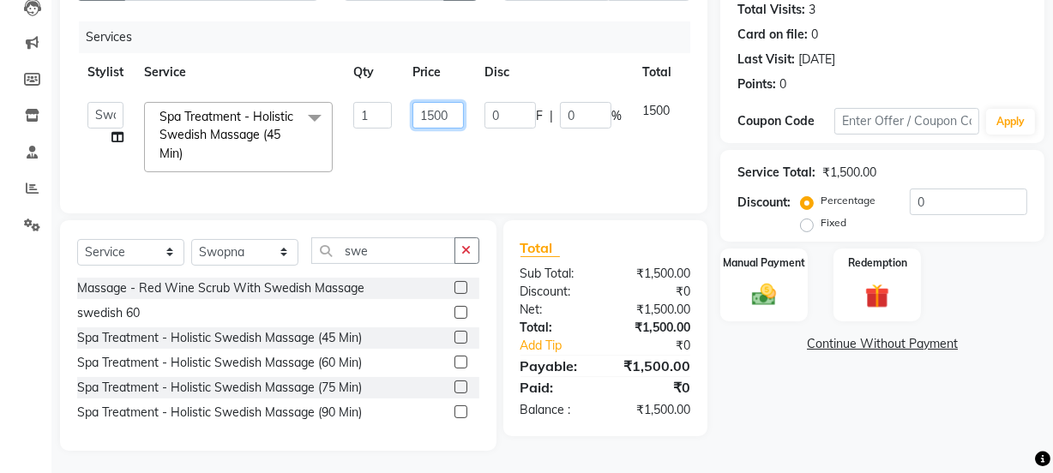
click at [448, 111] on input "1500" at bounding box center [438, 115] width 51 height 27
type input "1300"
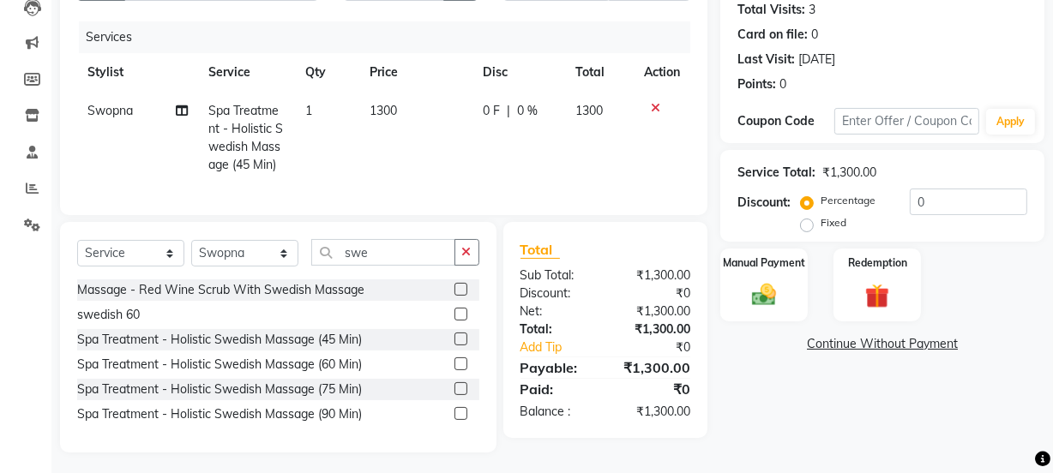
click at [451, 153] on td "1300" at bounding box center [415, 138] width 112 height 93
select select "69036"
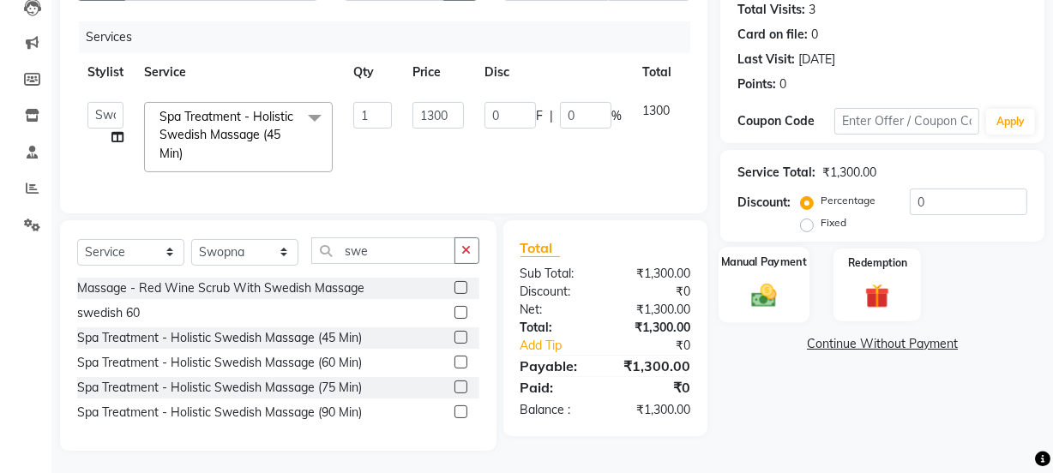
click at [771, 302] on img at bounding box center [764, 294] width 41 height 29
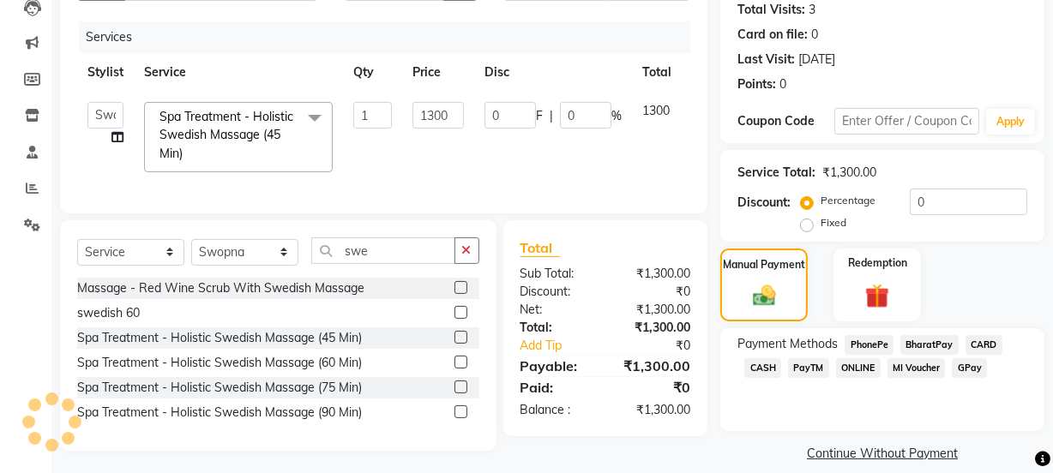
scroll to position [209, 0]
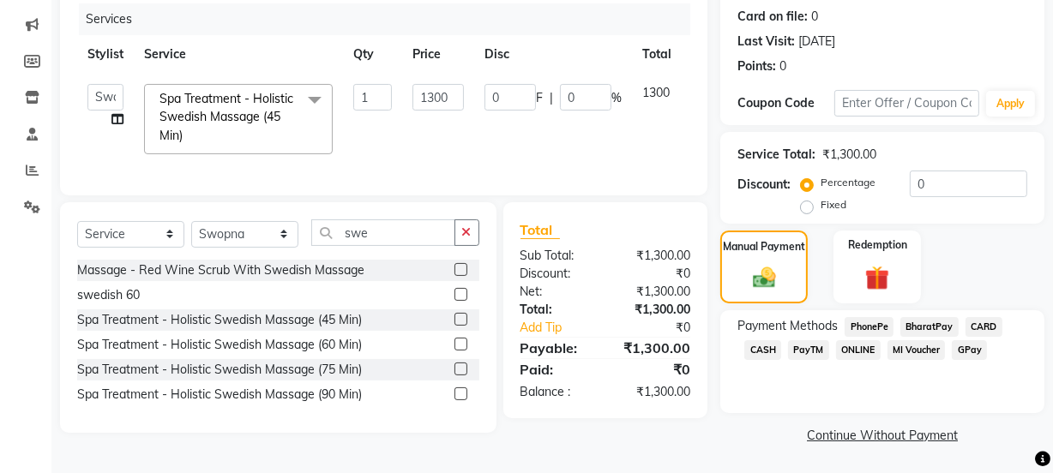
click at [868, 329] on span "PhonePe" at bounding box center [869, 327] width 49 height 20
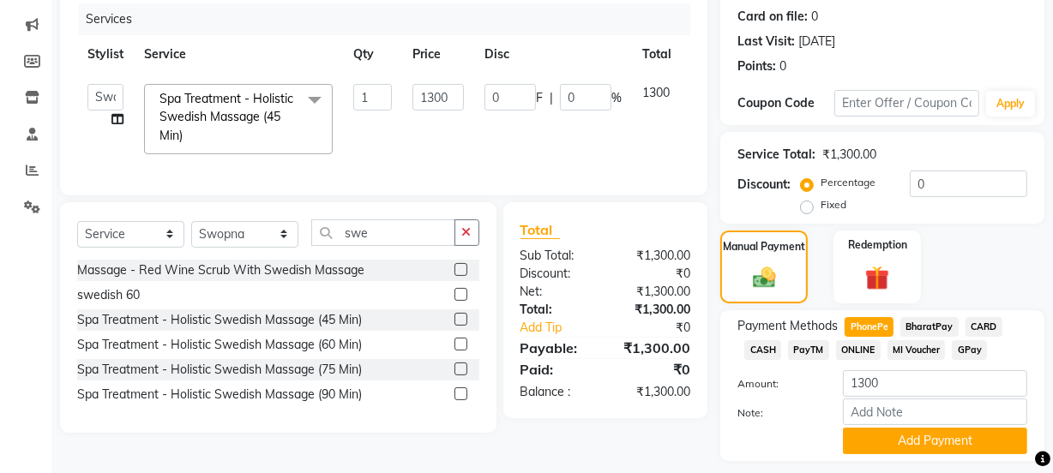
scroll to position [257, 0]
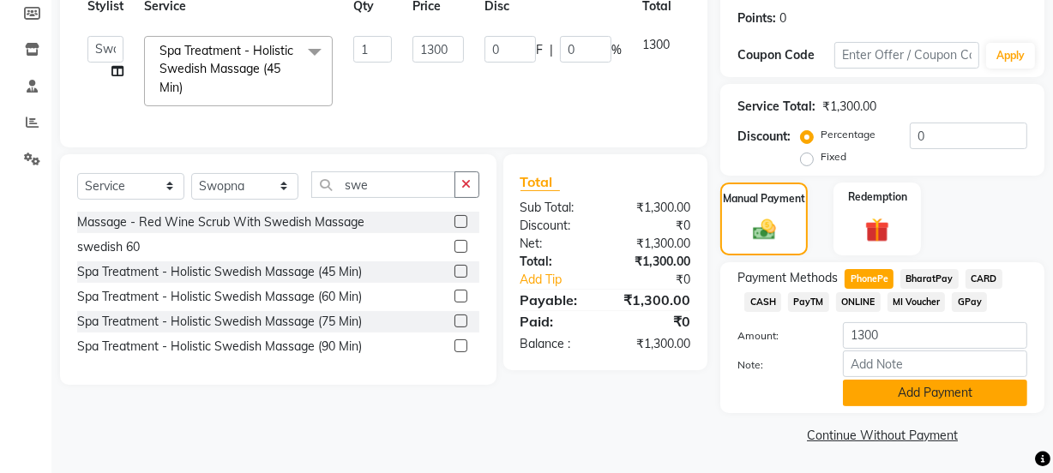
click at [895, 389] on button "Add Payment" at bounding box center [935, 393] width 184 height 27
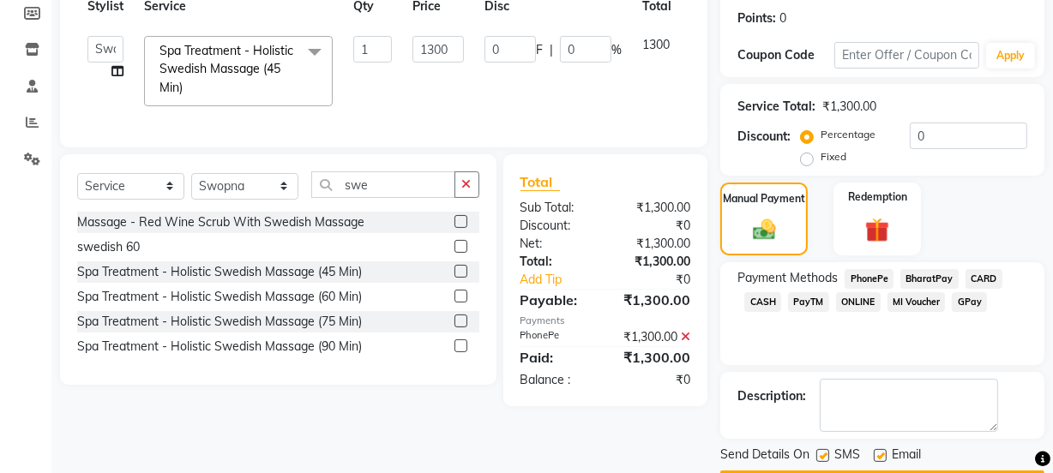
scroll to position [306, 0]
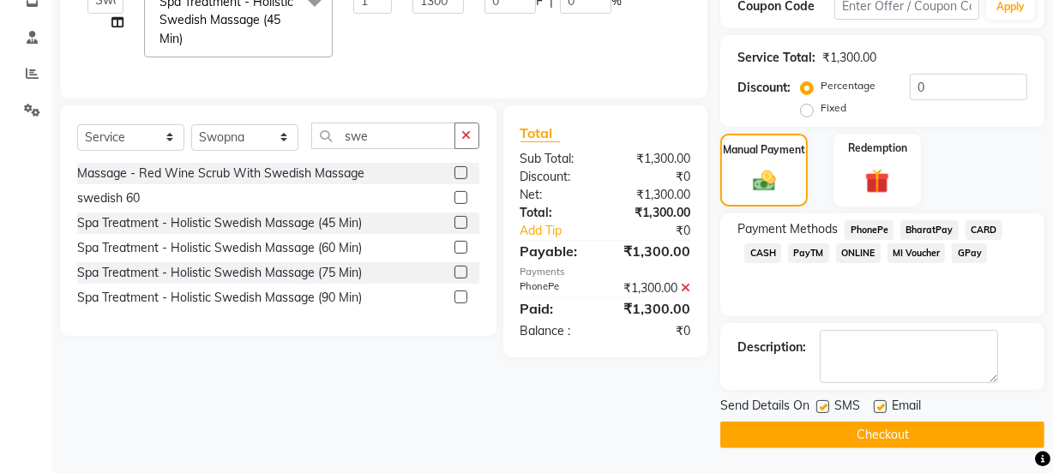
click at [864, 432] on button "Checkout" at bounding box center [882, 435] width 324 height 27
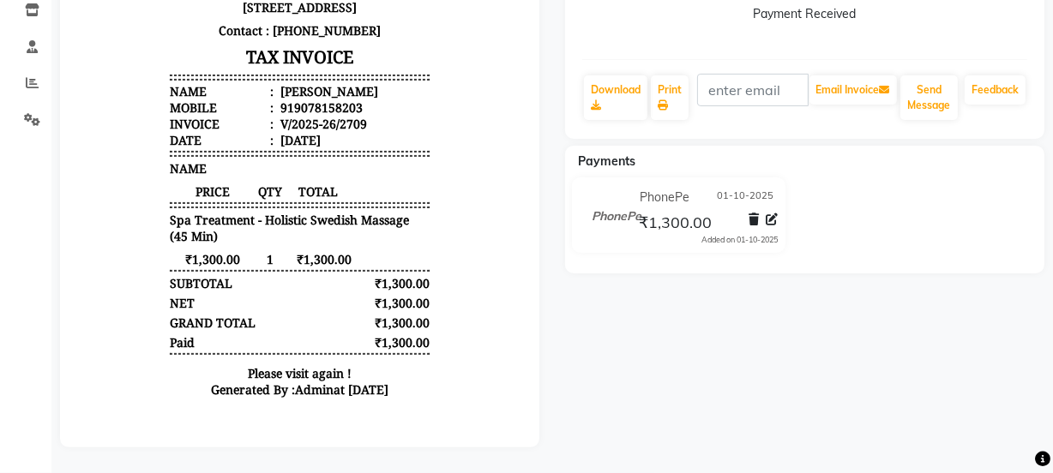
scroll to position [230, 0]
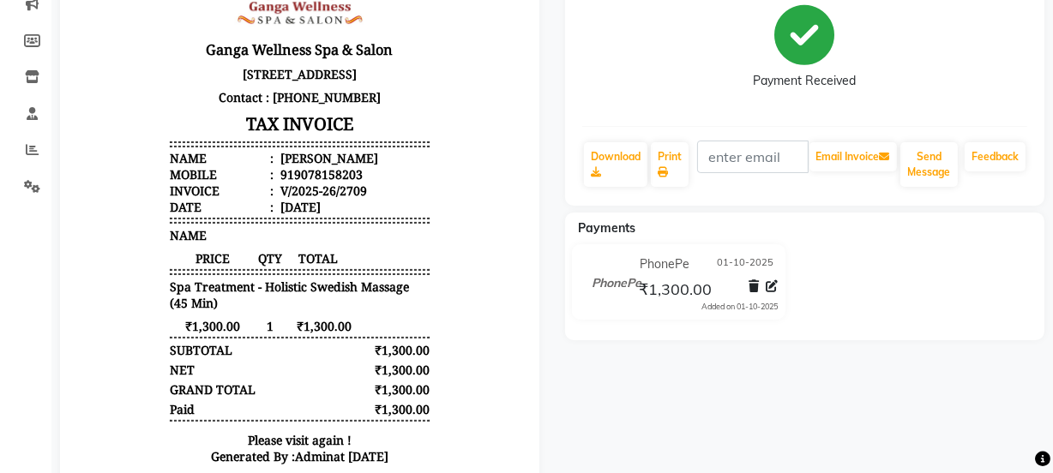
select select "service"
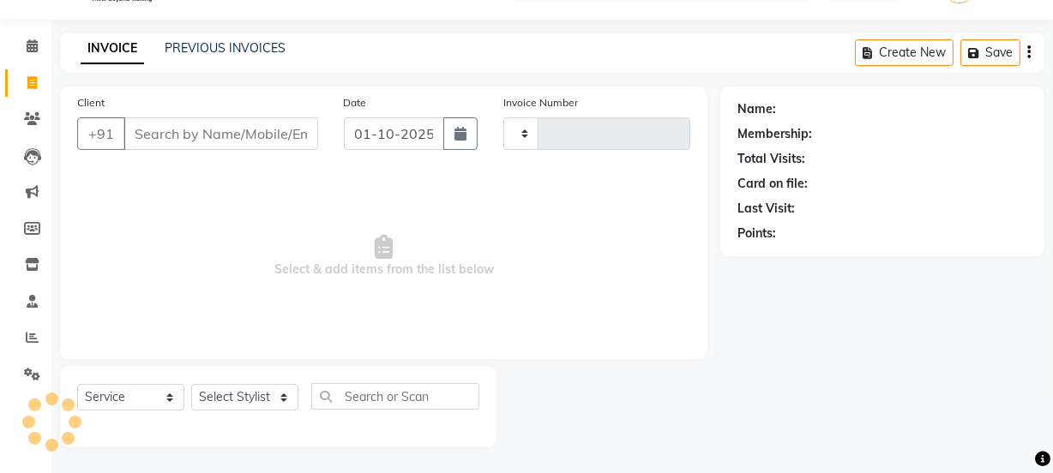
type input "2710"
select select "715"
type input "9078158203"
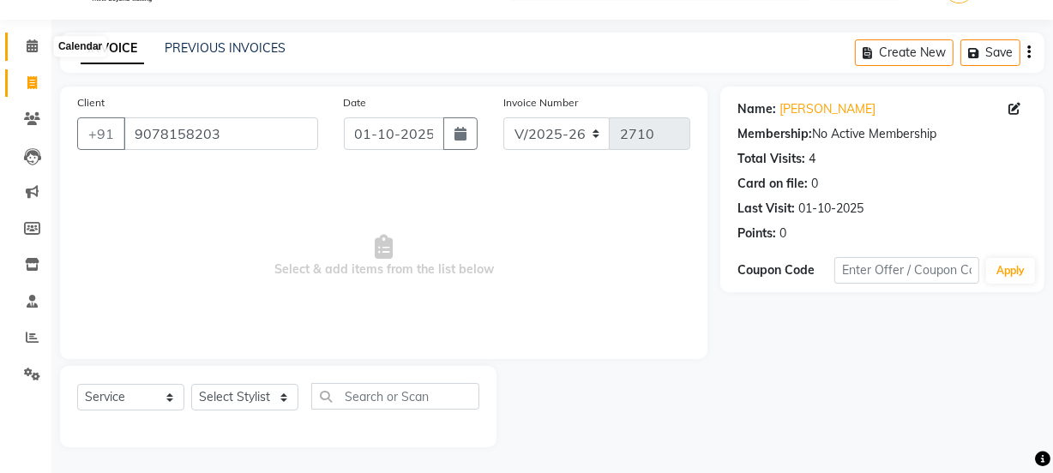
click at [27, 45] on icon at bounding box center [32, 45] width 11 height 13
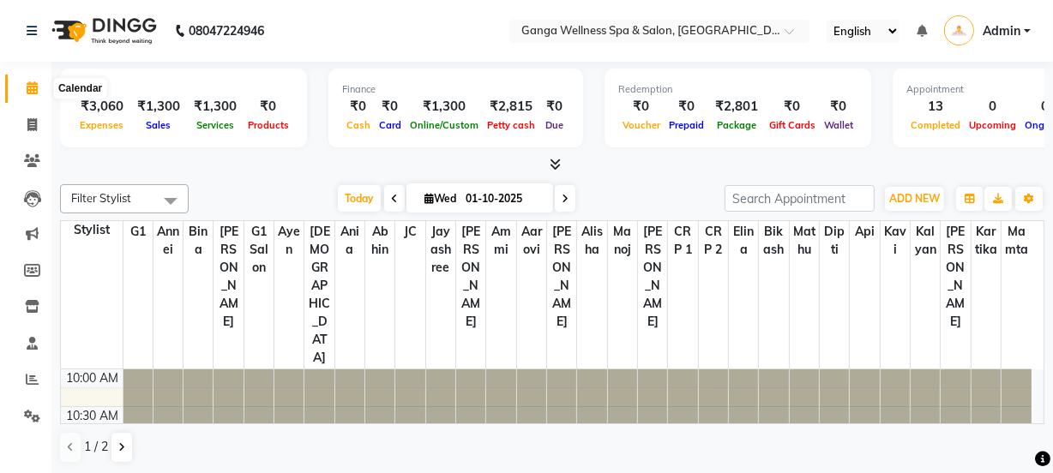
click at [37, 94] on span at bounding box center [32, 89] width 30 height 20
click at [34, 92] on icon at bounding box center [32, 87] width 11 height 13
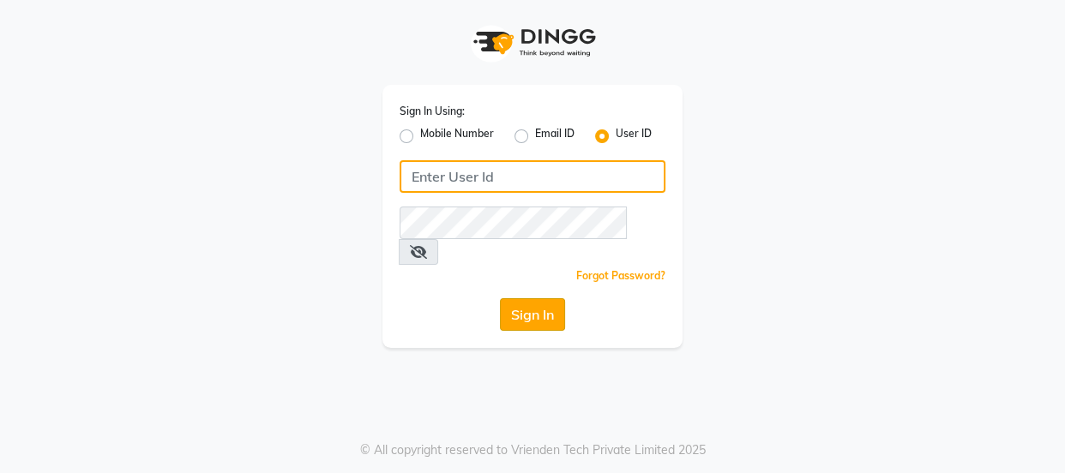
type input "7328050830"
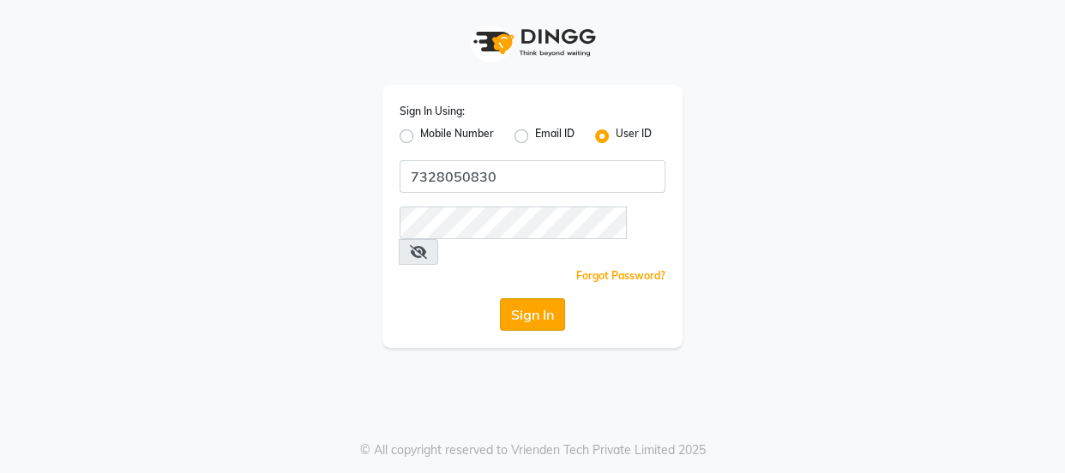
click at [506, 298] on button "Sign In" at bounding box center [532, 314] width 65 height 33
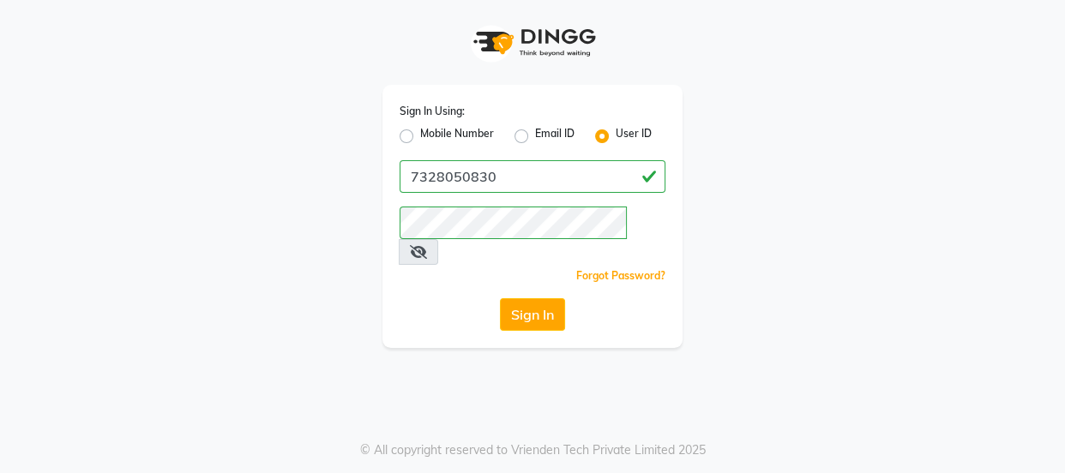
click at [420, 136] on label "Mobile Number" at bounding box center [457, 136] width 74 height 21
click at [420, 136] on input "Mobile Number" at bounding box center [425, 131] width 11 height 11
radio input "true"
radio input "false"
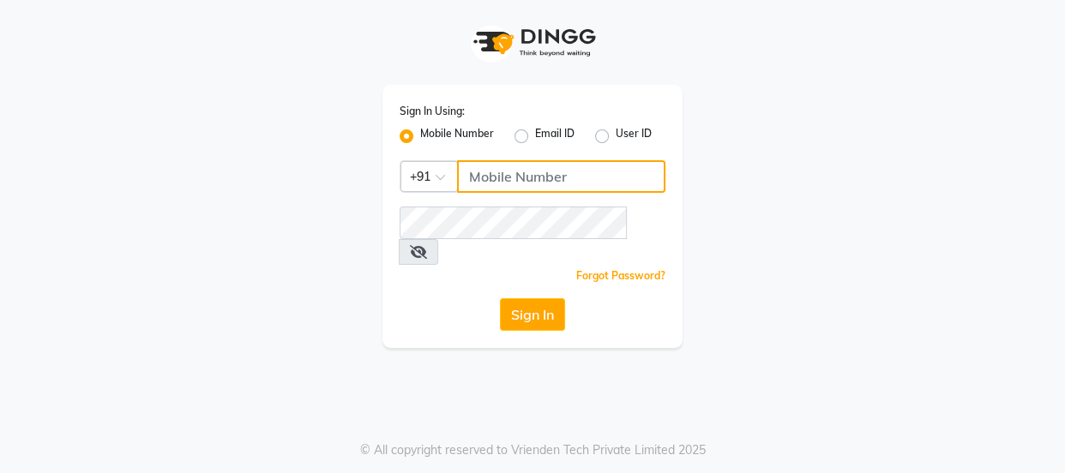
click at [514, 181] on input "Username" at bounding box center [561, 176] width 208 height 33
type input "7328050830"
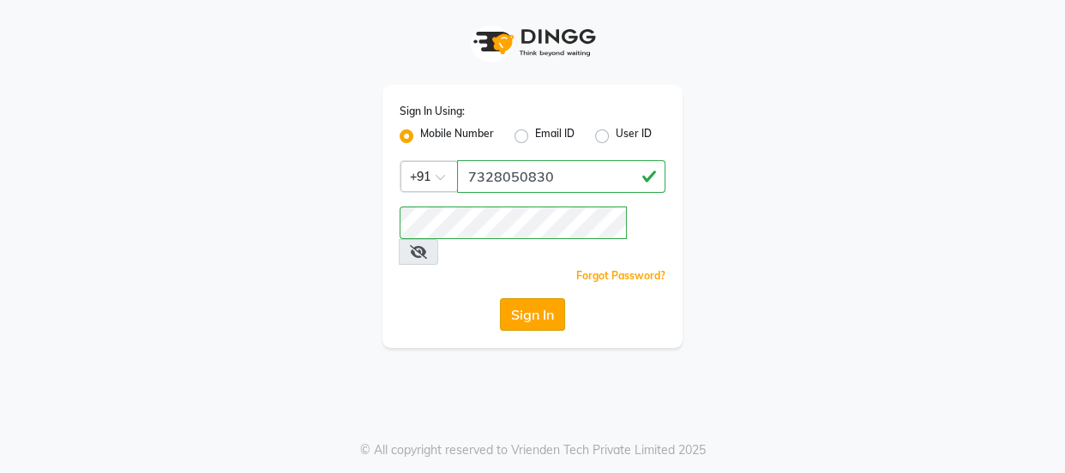
click at [514, 298] on button "Sign In" at bounding box center [532, 314] width 65 height 33
